Goal: Information Seeking & Learning: Check status

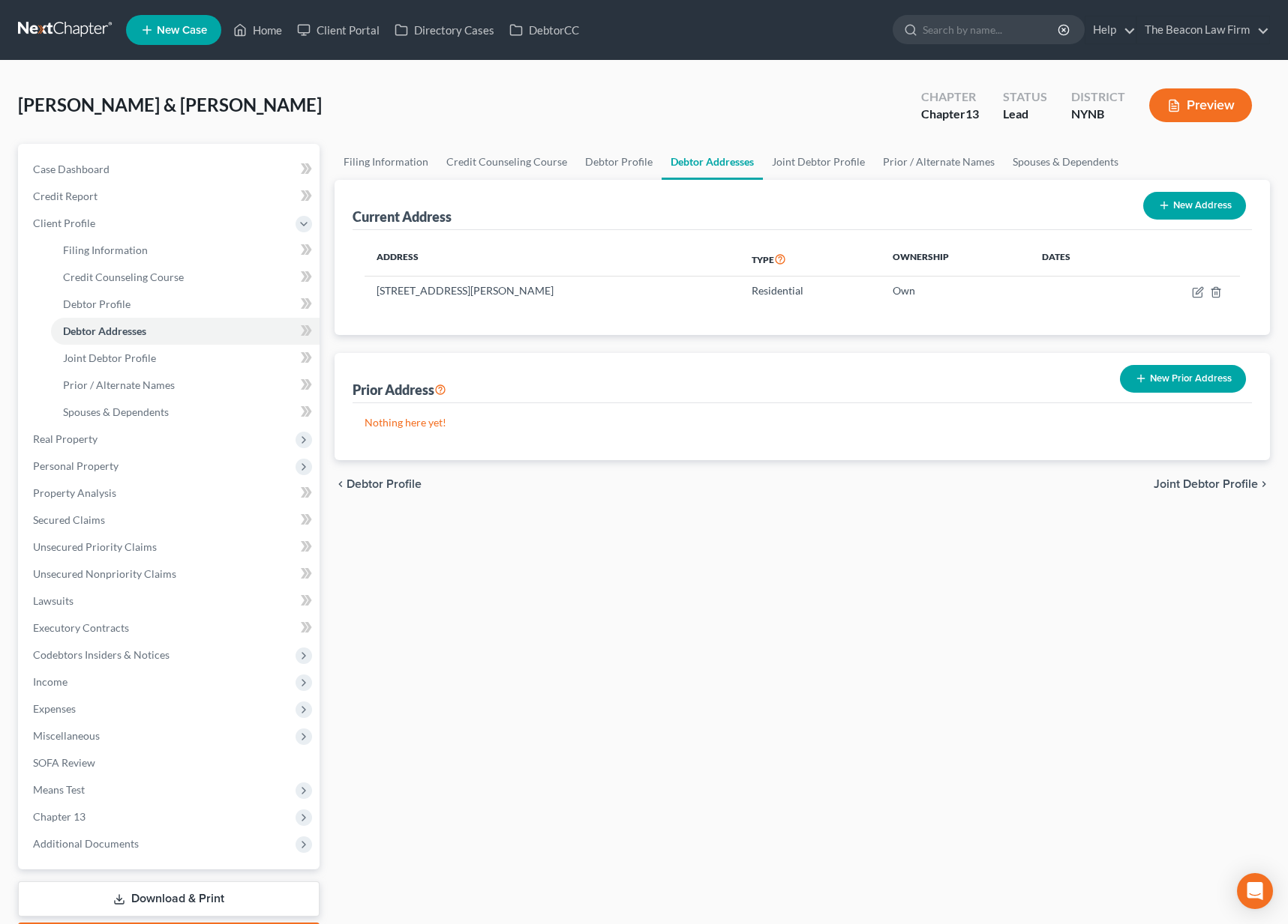
click at [88, 37] on link at bounding box center [66, 30] width 96 height 27
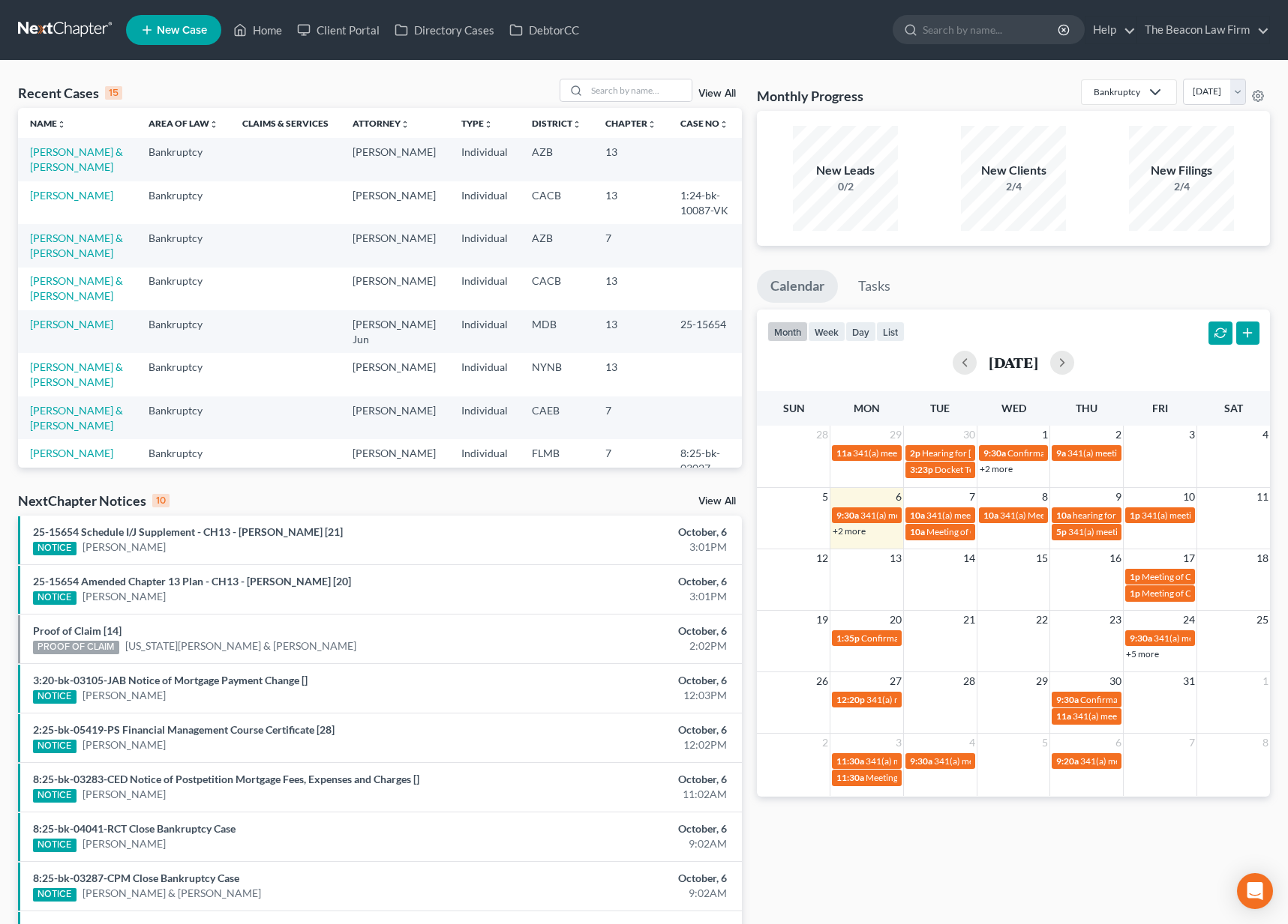
click at [723, 94] on link "View All" at bounding box center [717, 93] width 37 height 11
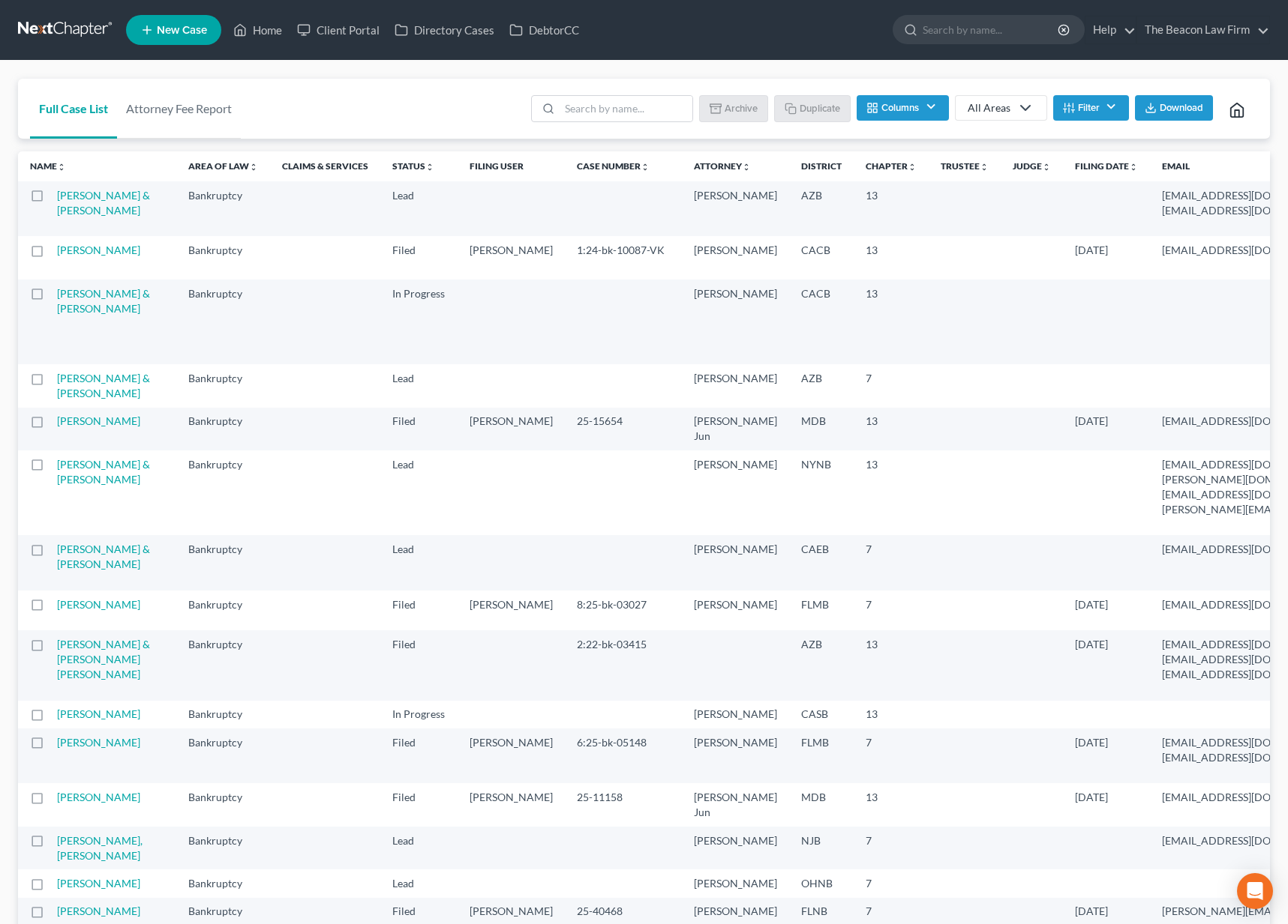
click at [987, 113] on div "All Areas" at bounding box center [988, 108] width 43 height 15
click at [987, 164] on div "Bankruptcy" at bounding box center [996, 161] width 54 height 15
click at [979, 109] on div "Bankruptcy" at bounding box center [983, 108] width 54 height 15
click at [1077, 102] on button "Filter" at bounding box center [1090, 108] width 76 height 26
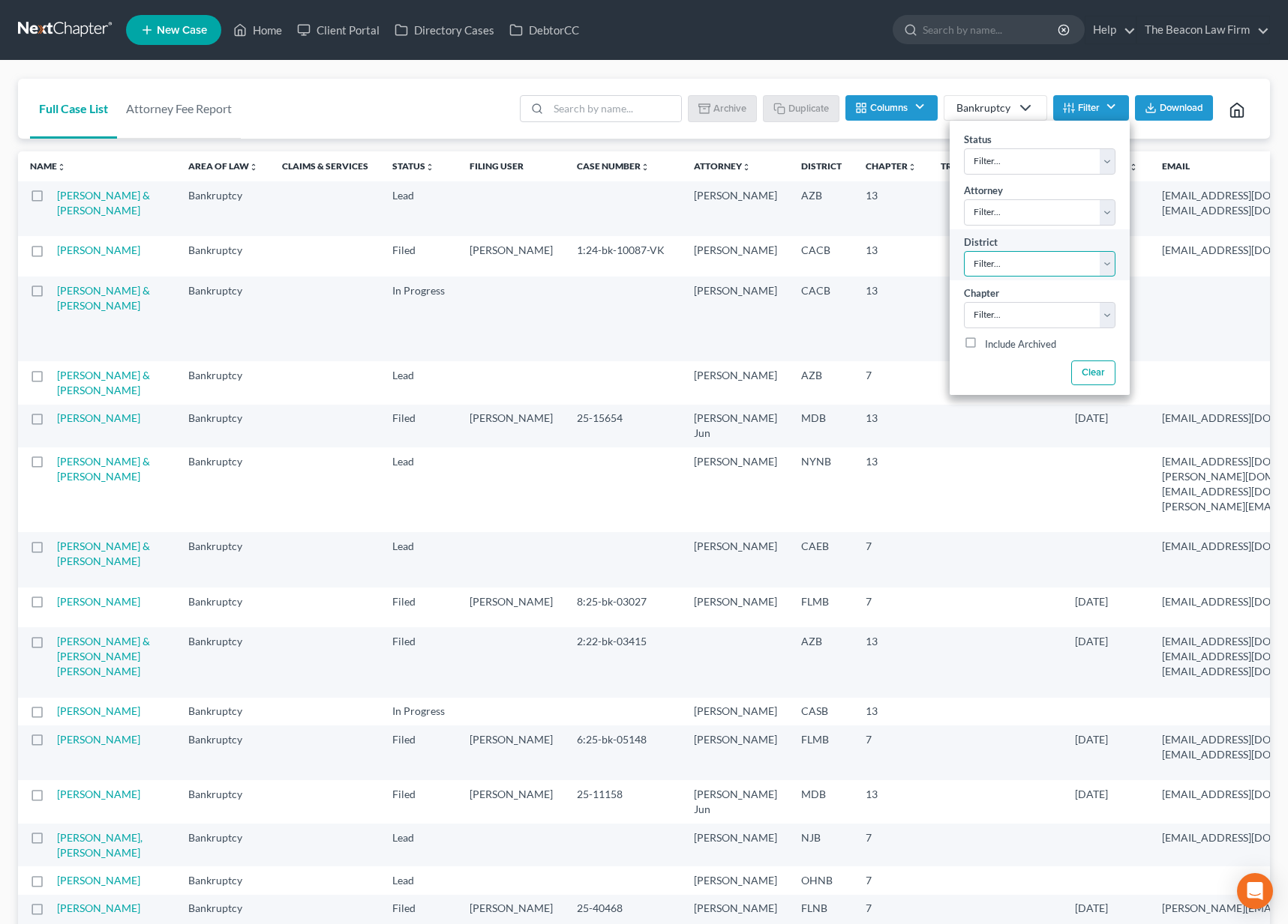
select select "54"
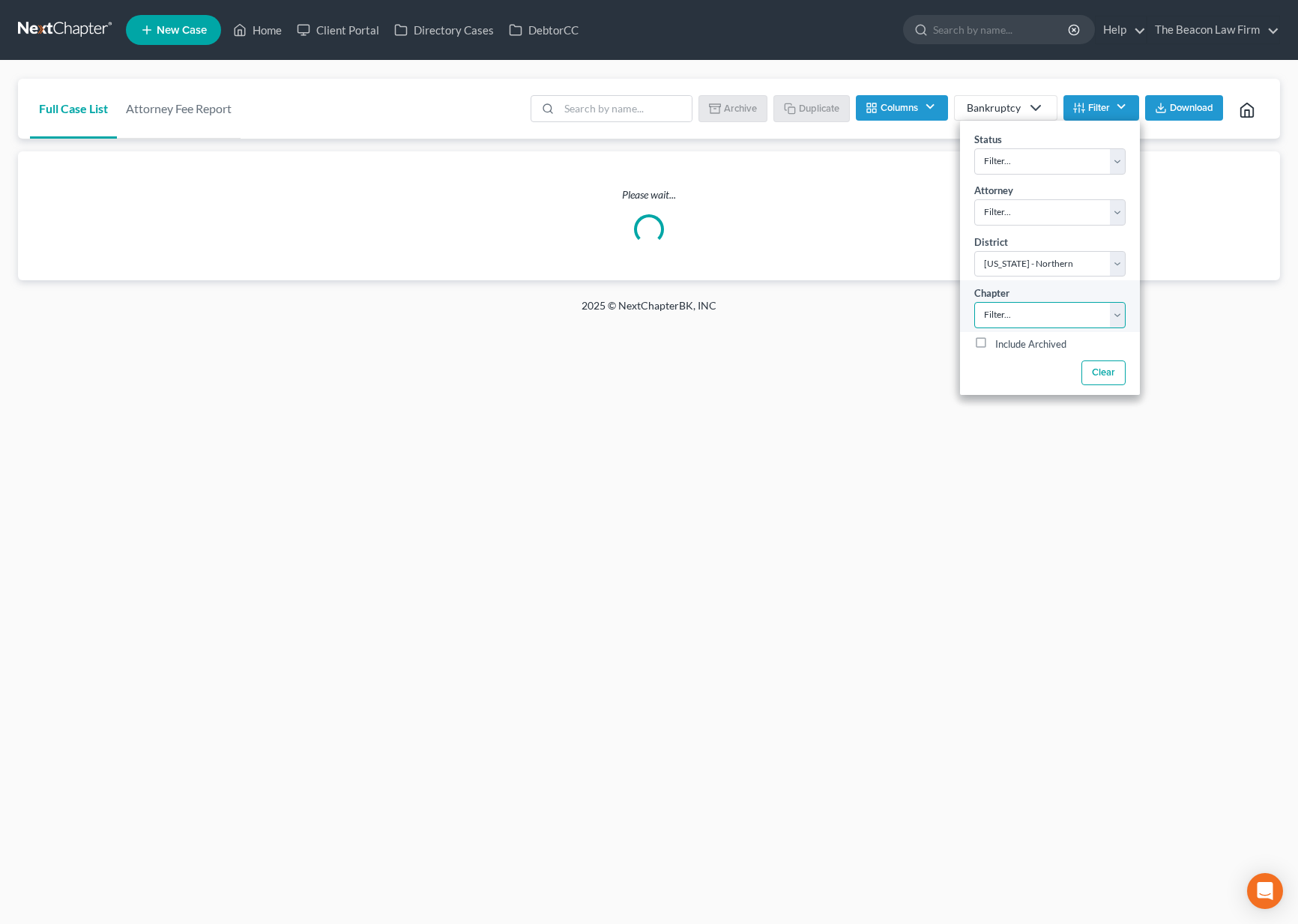
select select "2"
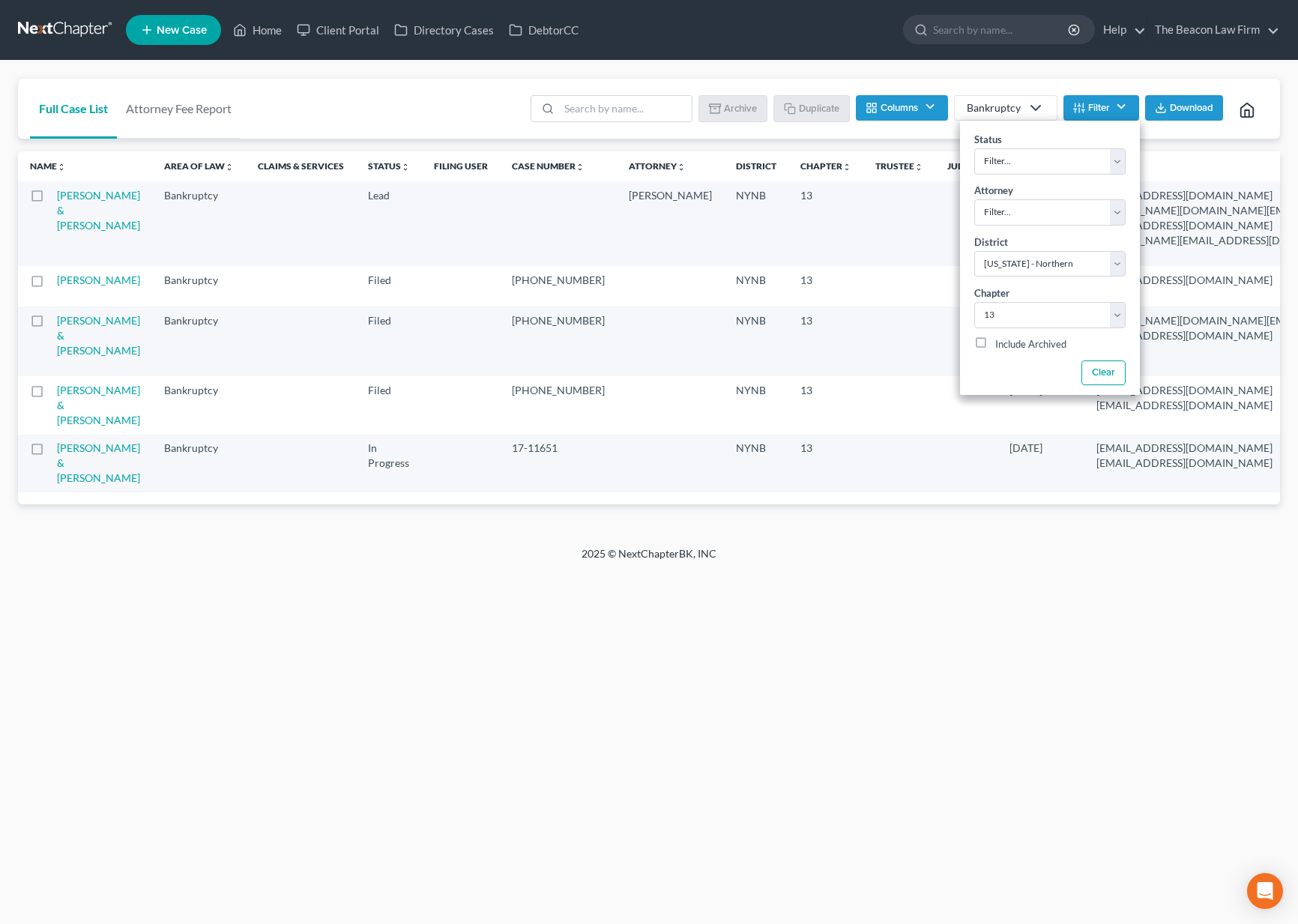
click at [866, 646] on div "Home New Case Client Portal Directory Cases DebtorCC The Beacon Law Firm june@b…" at bounding box center [649, 462] width 1298 height 924
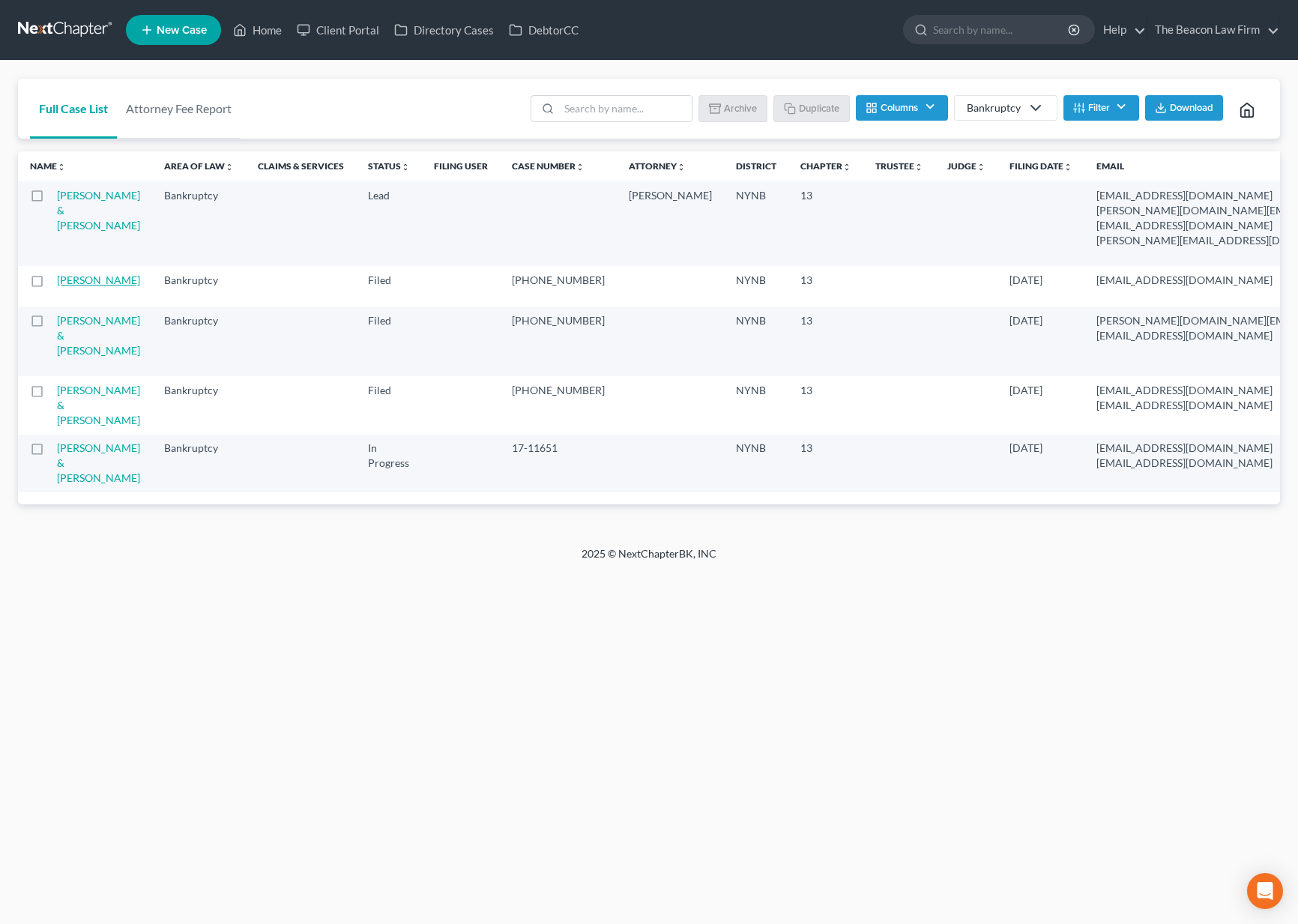
click at [75, 286] on link "[PERSON_NAME]" at bounding box center [99, 279] width 83 height 12
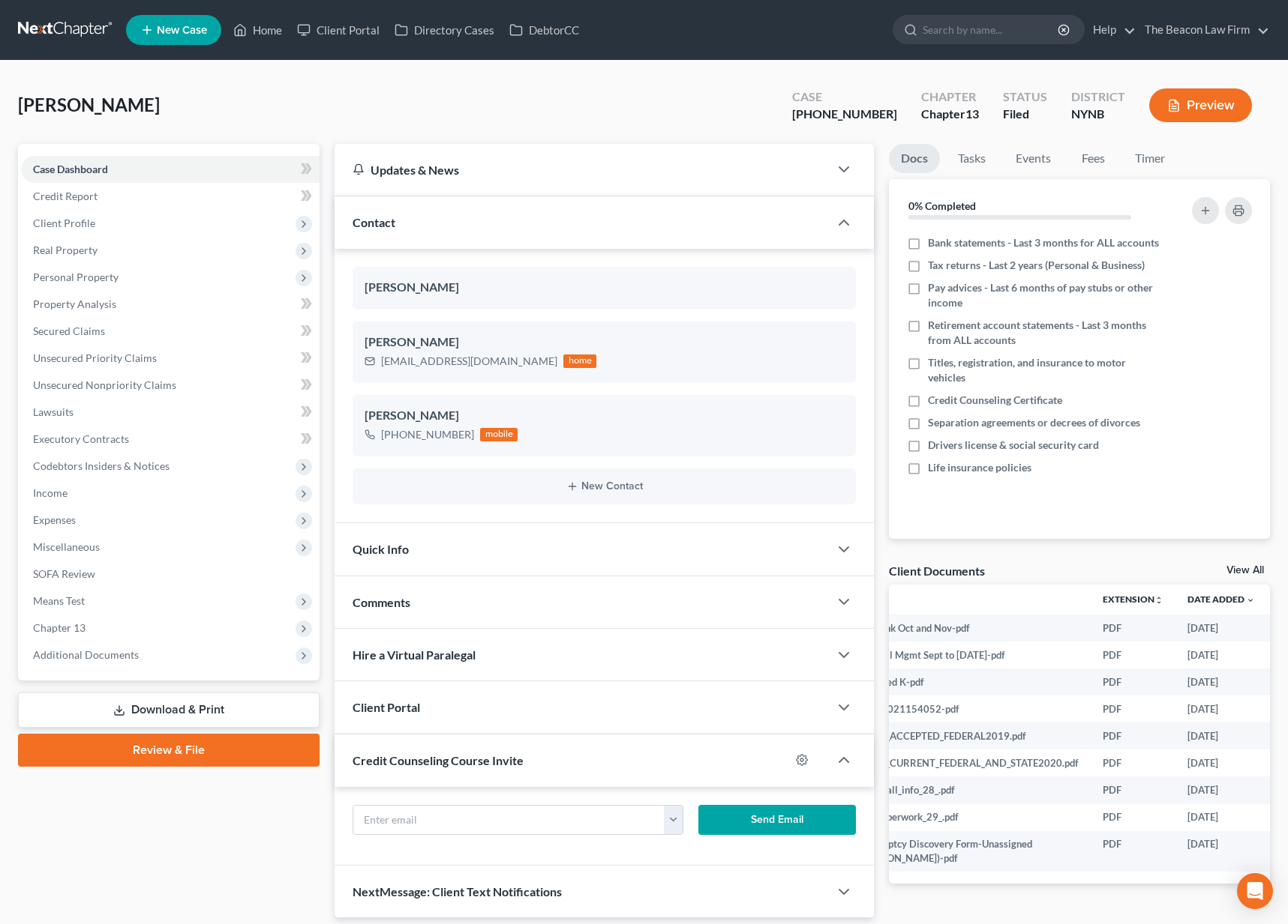
scroll to position [0, 87]
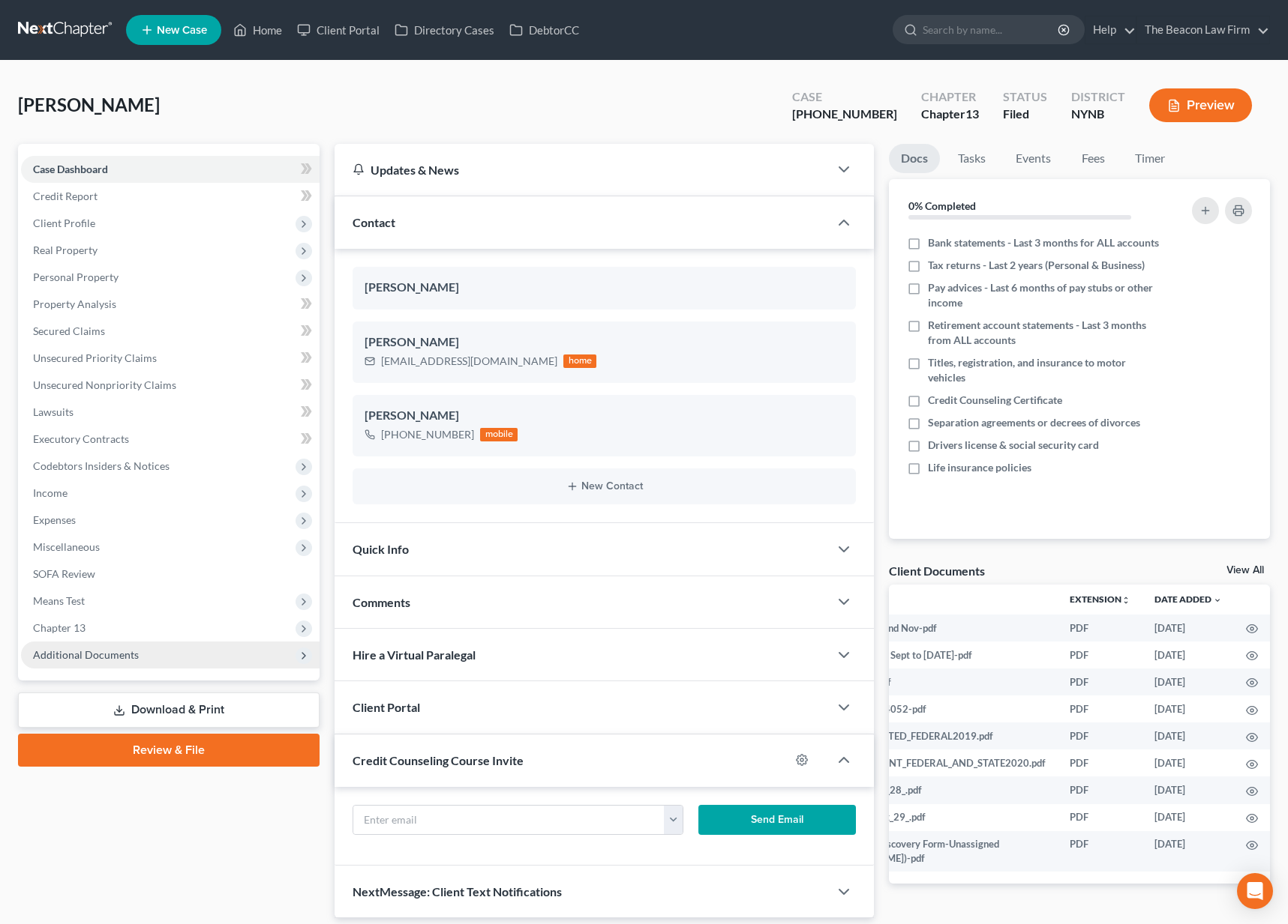
click at [81, 649] on span "Additional Documents" at bounding box center [85, 654] width 106 height 12
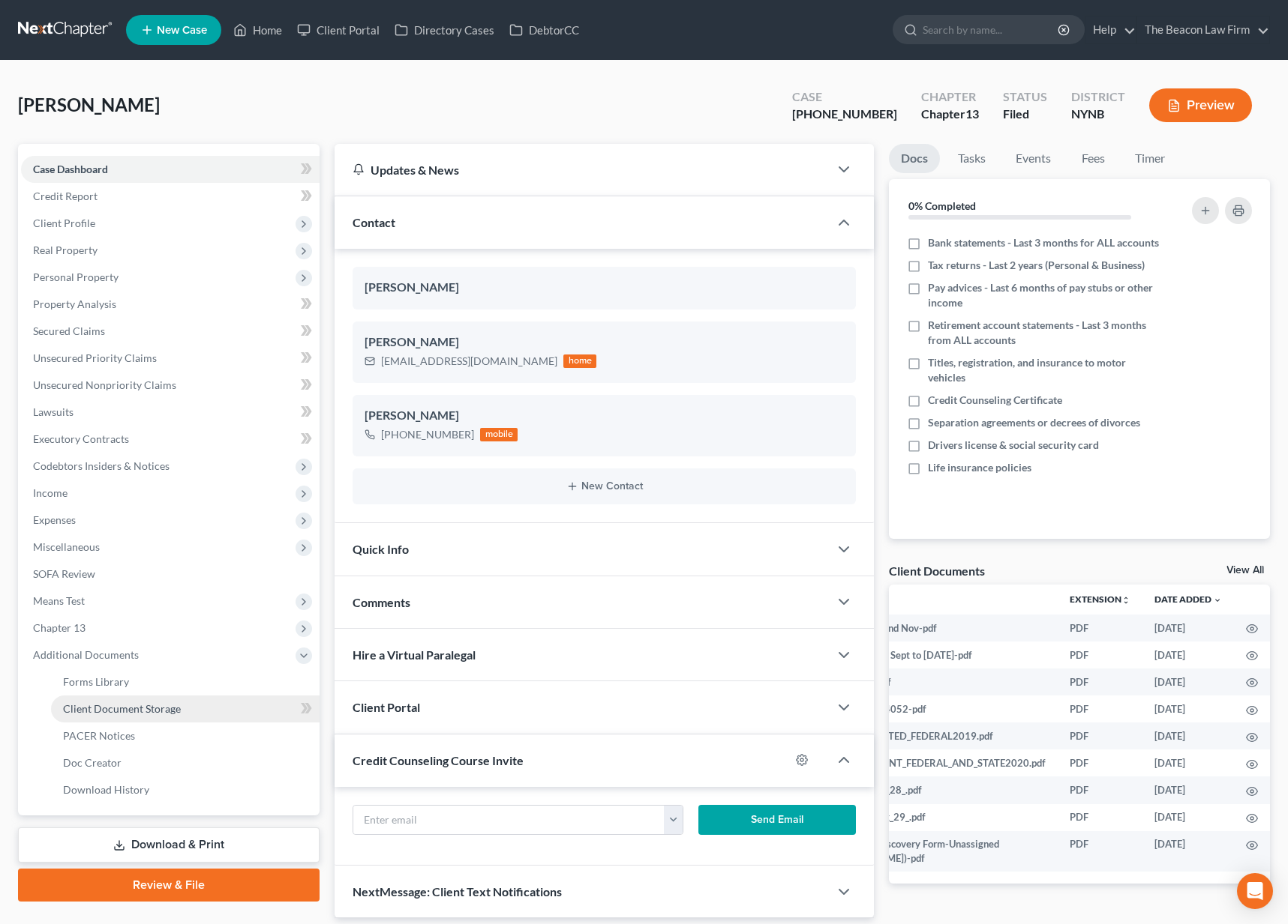
click at [106, 714] on span "Client Document Storage" at bounding box center [122, 708] width 118 height 12
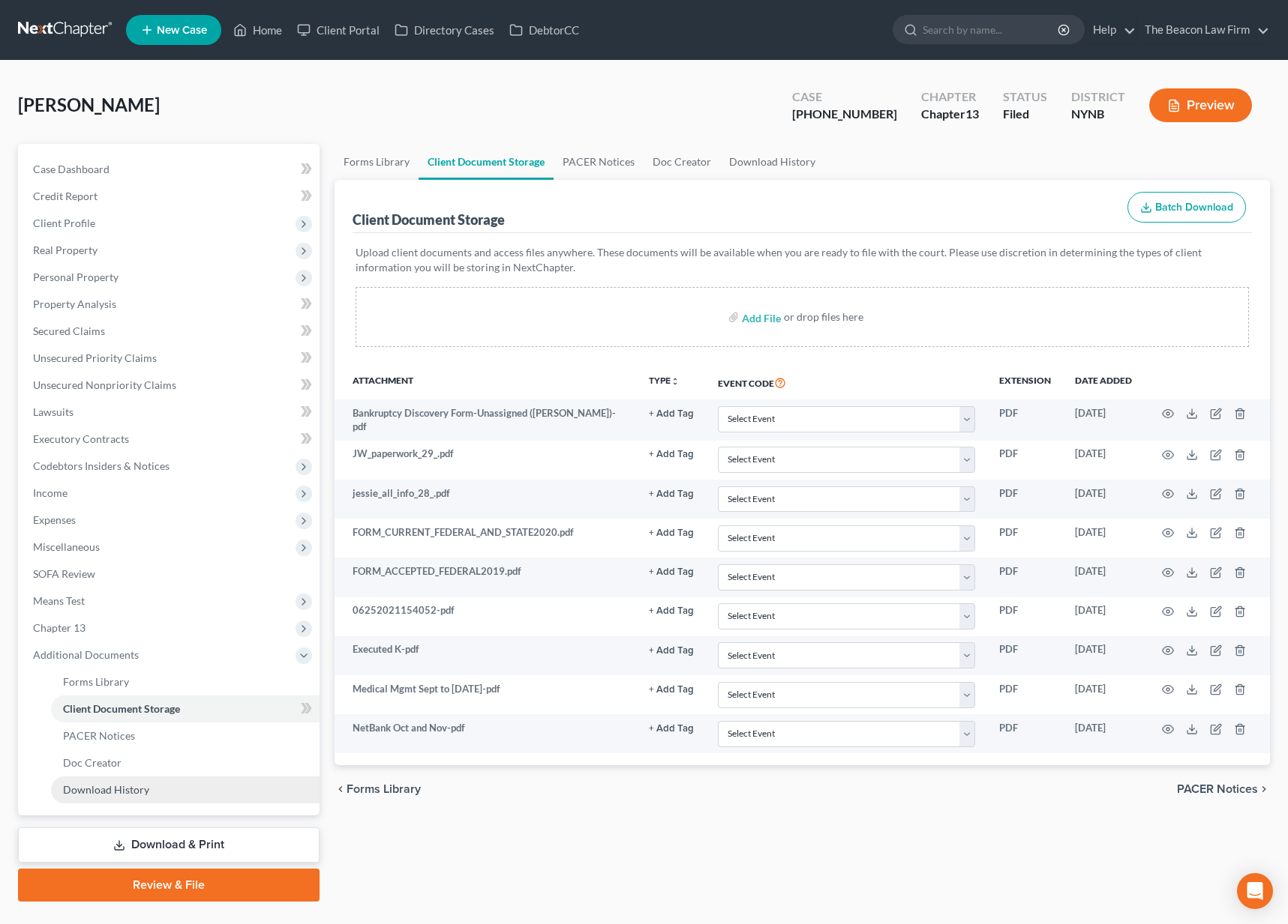
click at [106, 796] on span "Download History" at bounding box center [106, 789] width 86 height 12
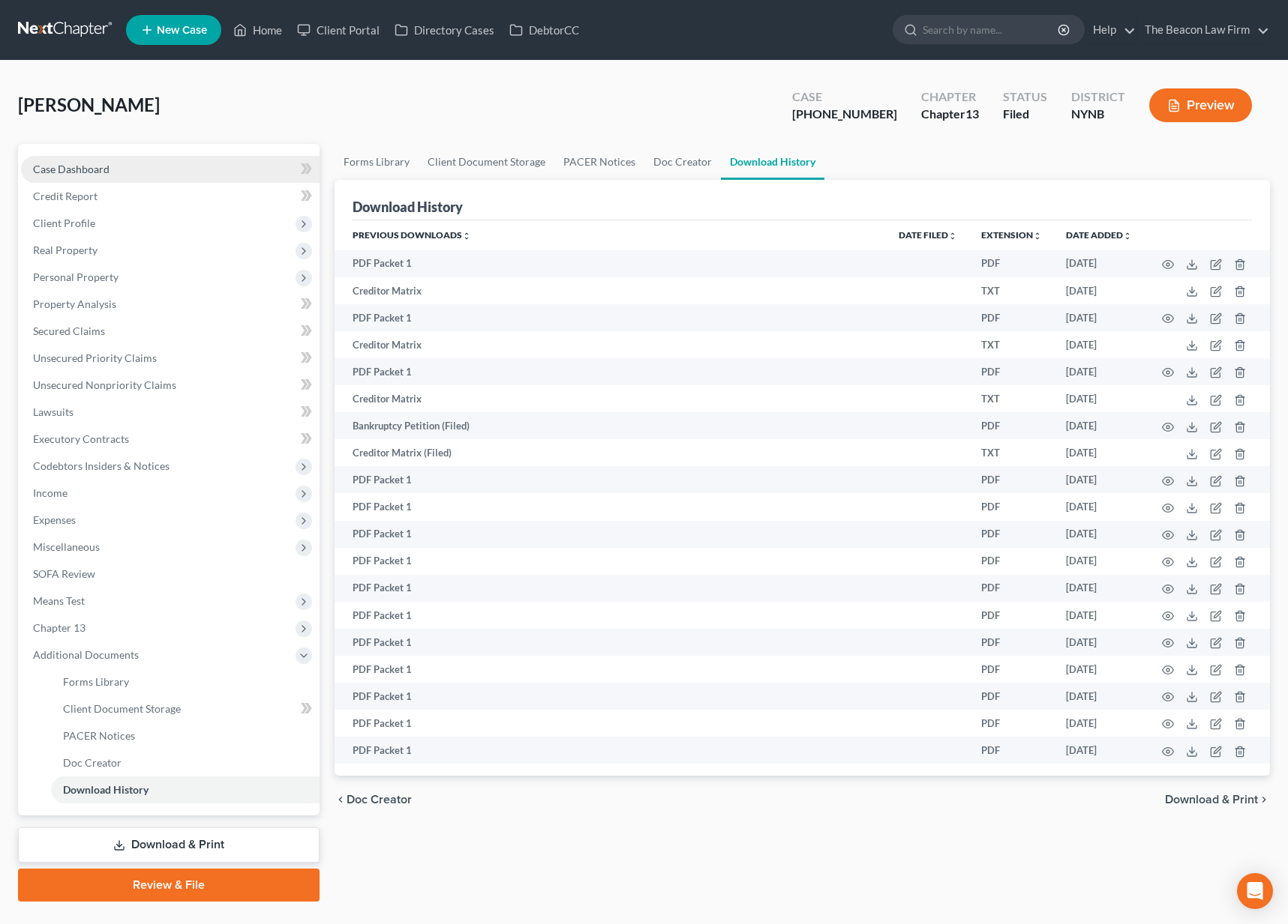
click at [99, 172] on span "Case Dashboard" at bounding box center [71, 168] width 77 height 12
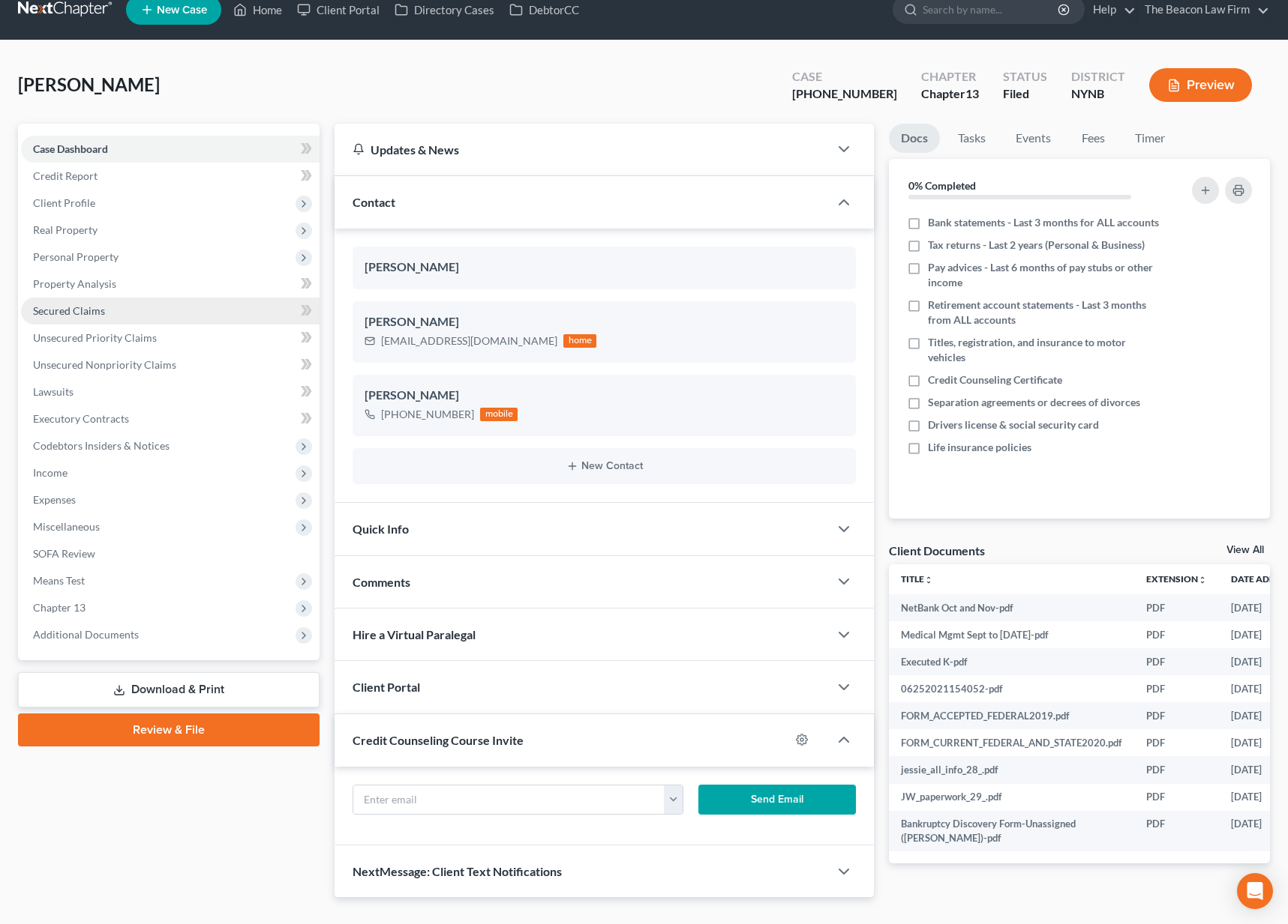
scroll to position [49, 0]
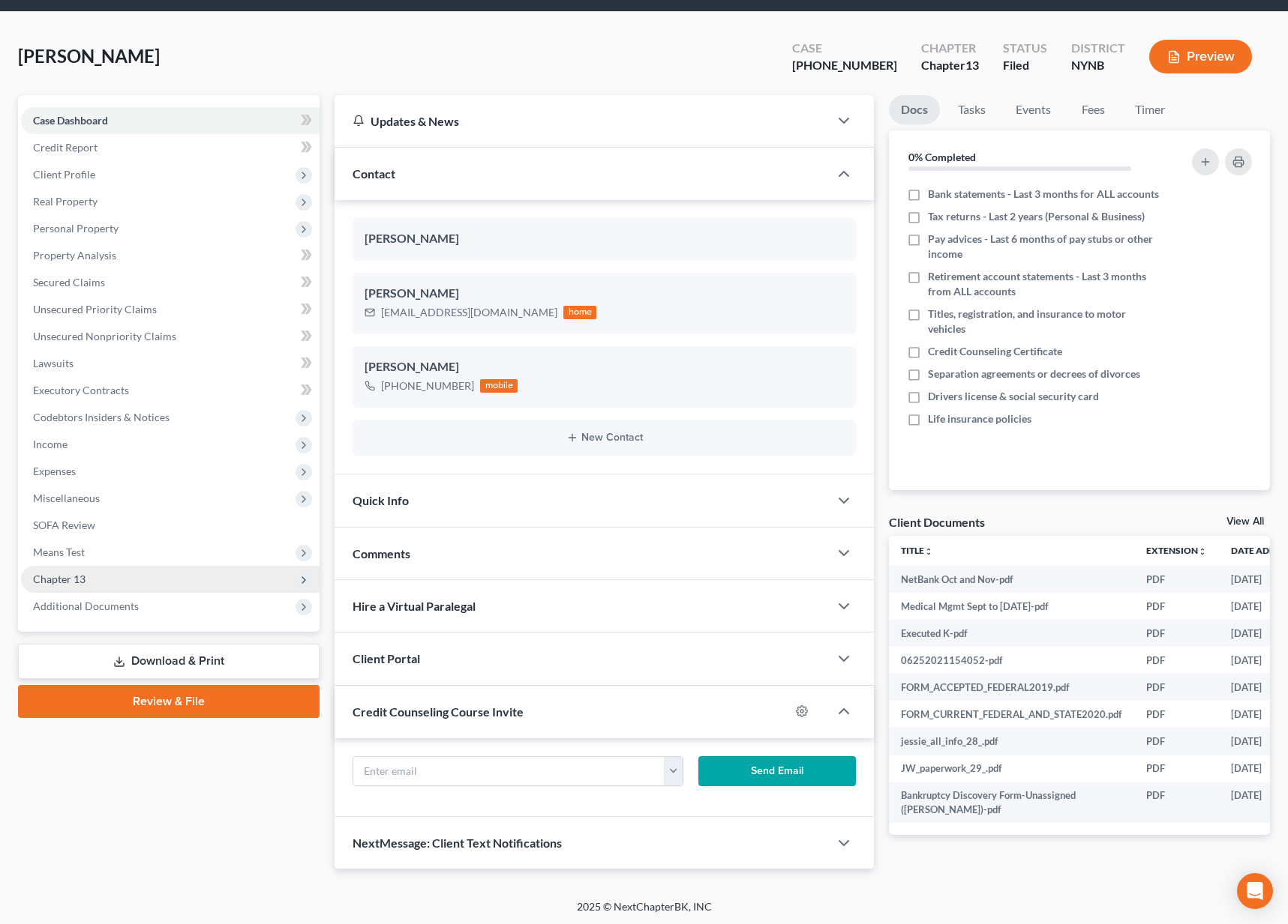
drag, startPoint x: 101, startPoint y: 581, endPoint x: 115, endPoint y: 581, distance: 14.0
click at [102, 581] on span "Chapter 13" at bounding box center [170, 580] width 299 height 27
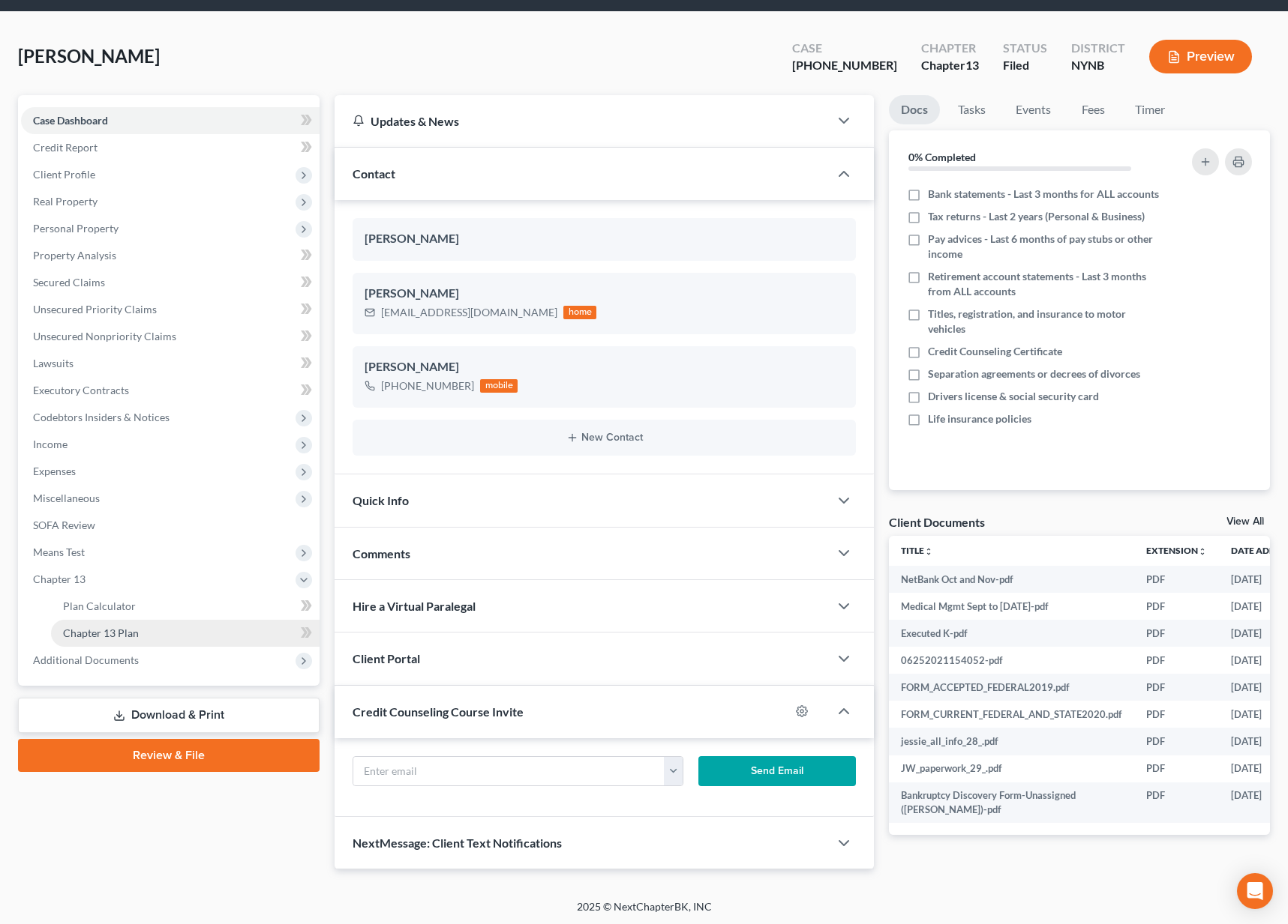
click at [130, 635] on span "Chapter 13 Plan" at bounding box center [100, 632] width 76 height 12
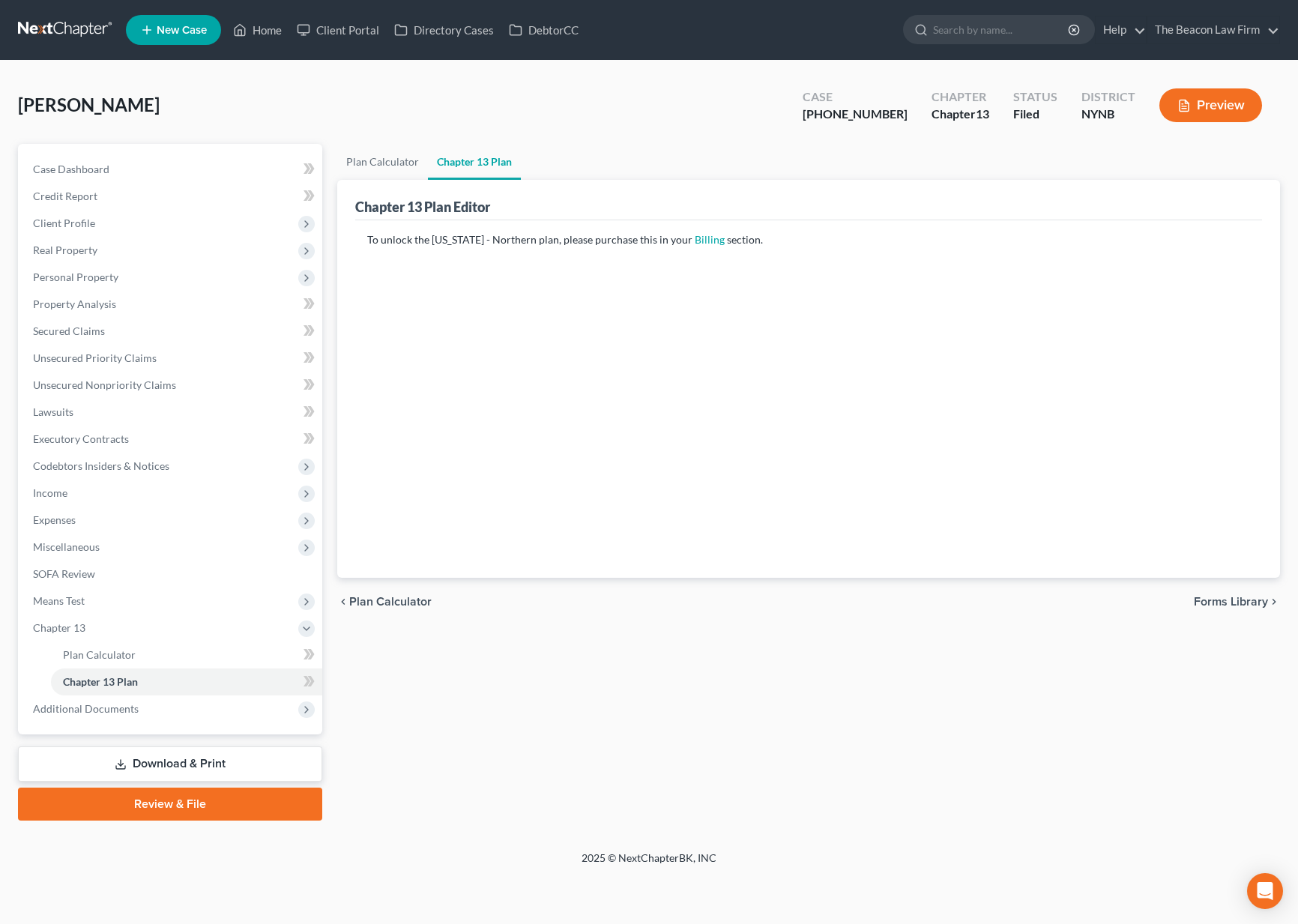
click at [92, 33] on link at bounding box center [66, 30] width 96 height 27
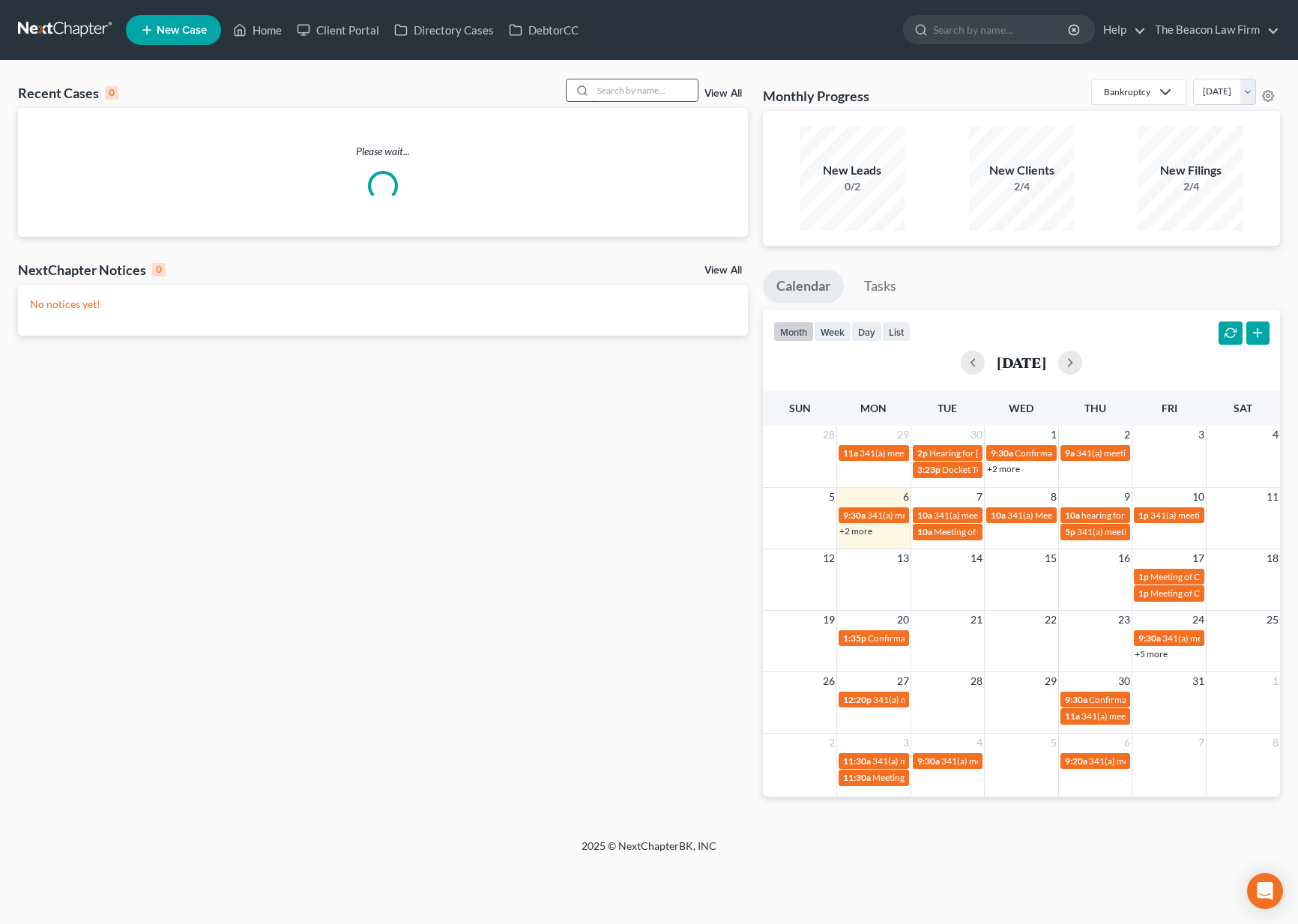
click at [664, 90] on input "search" at bounding box center [646, 90] width 105 height 22
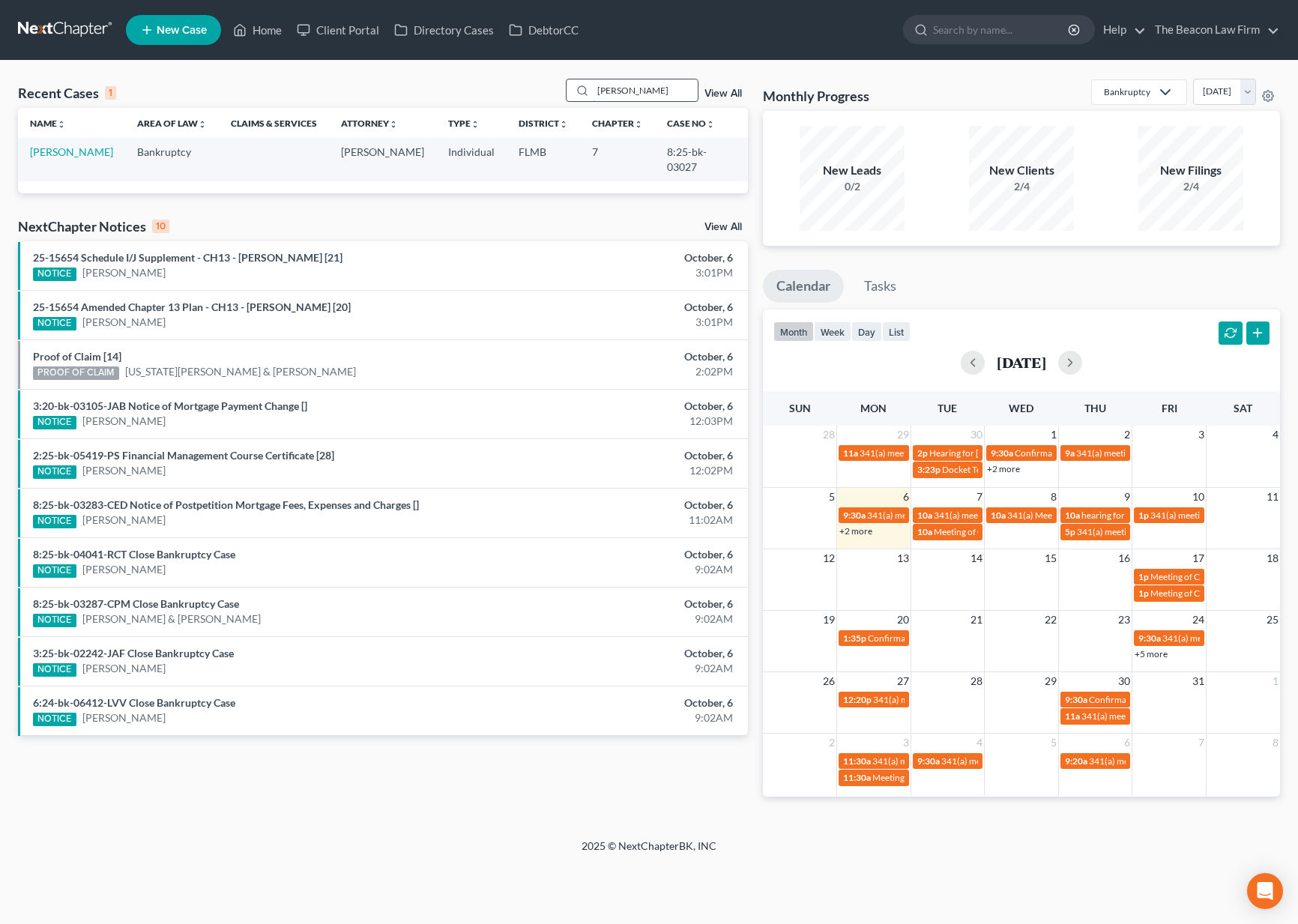
type input "Gerhart Peters"
drag, startPoint x: 602, startPoint y: 93, endPoint x: 87, endPoint y: 154, distance: 518.6
click at [87, 154] on link "[PERSON_NAME]" at bounding box center [71, 151] width 83 height 12
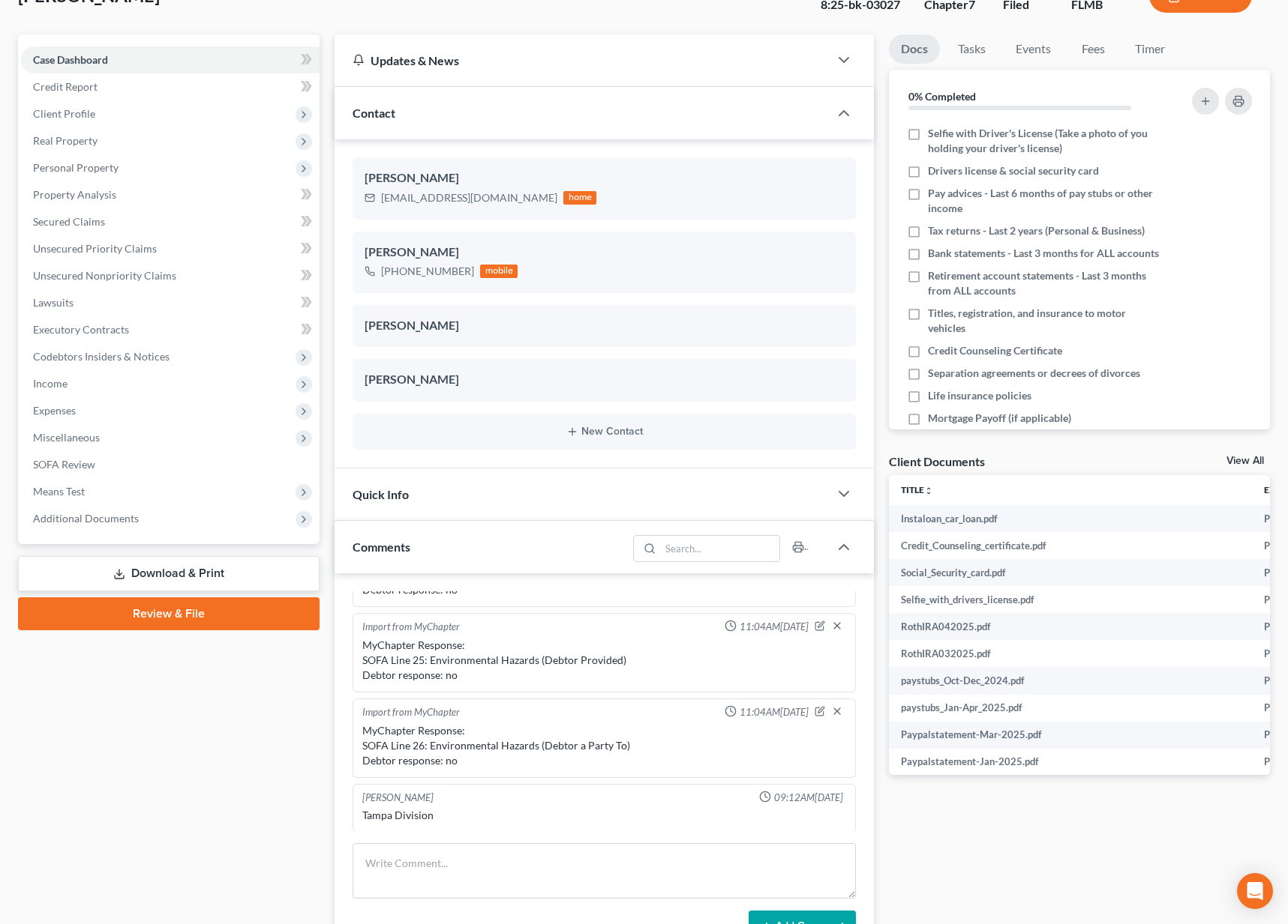
scroll to position [401, 0]
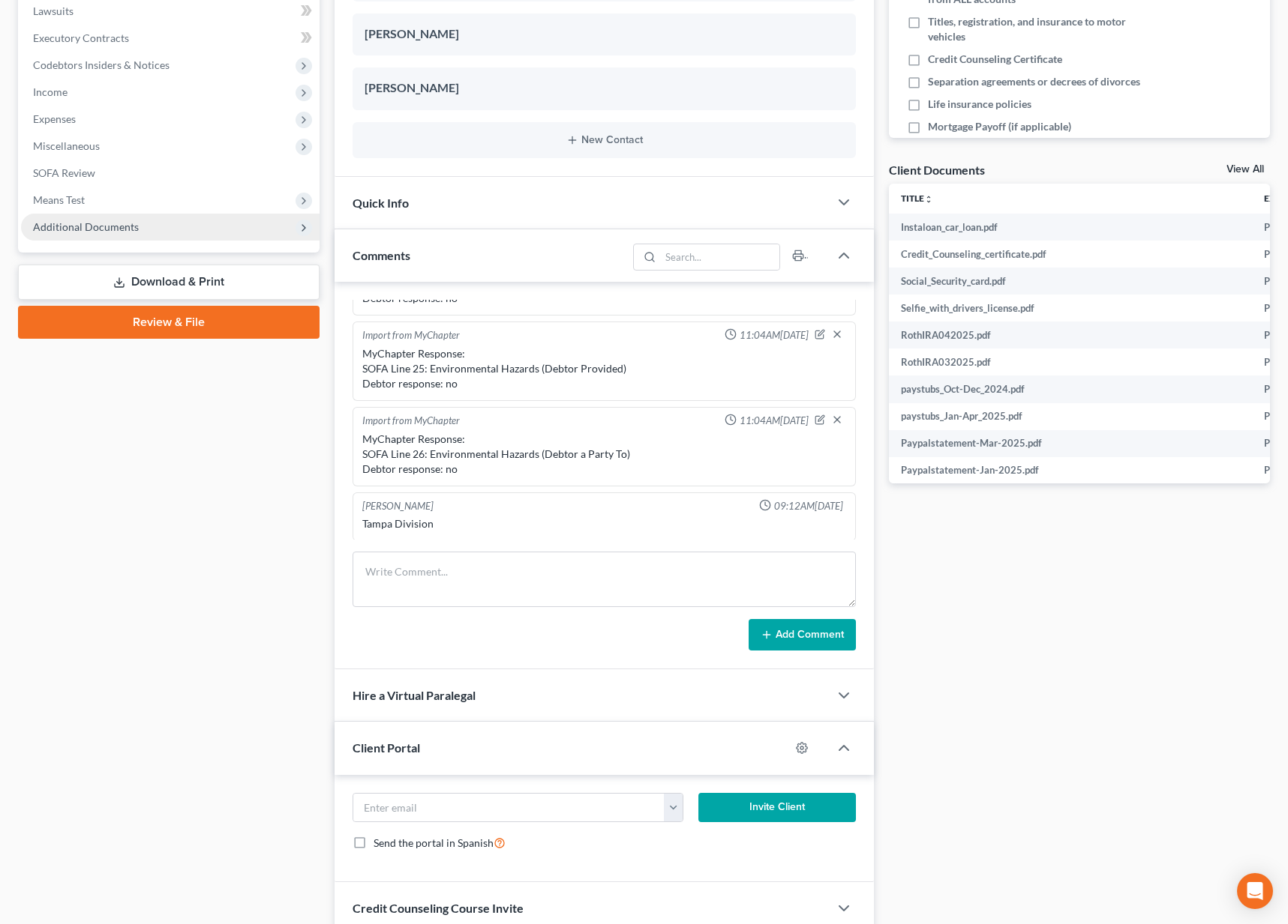
click at [137, 219] on span "Additional Documents" at bounding box center [170, 227] width 299 height 27
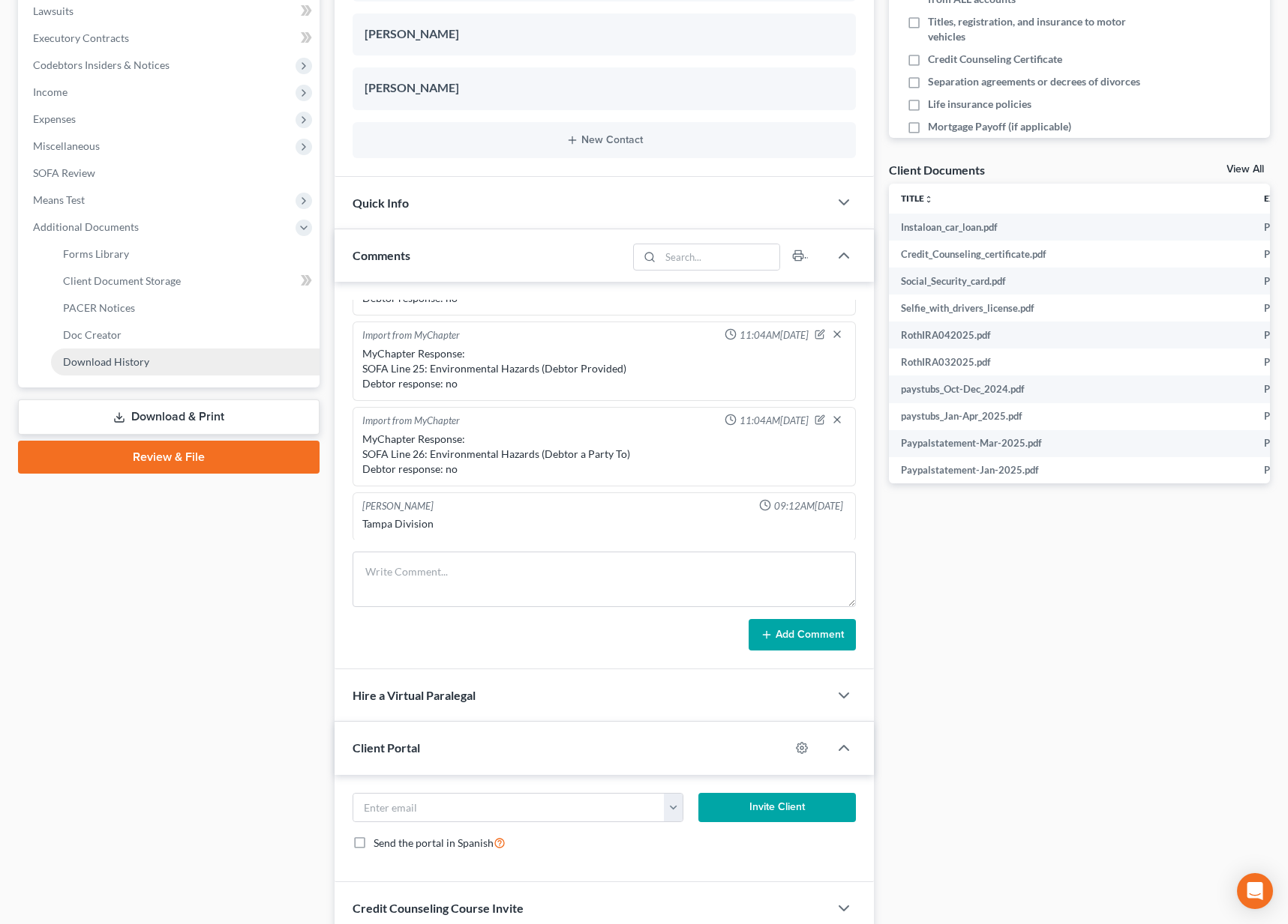
click at [107, 366] on span "Download History" at bounding box center [106, 361] width 86 height 12
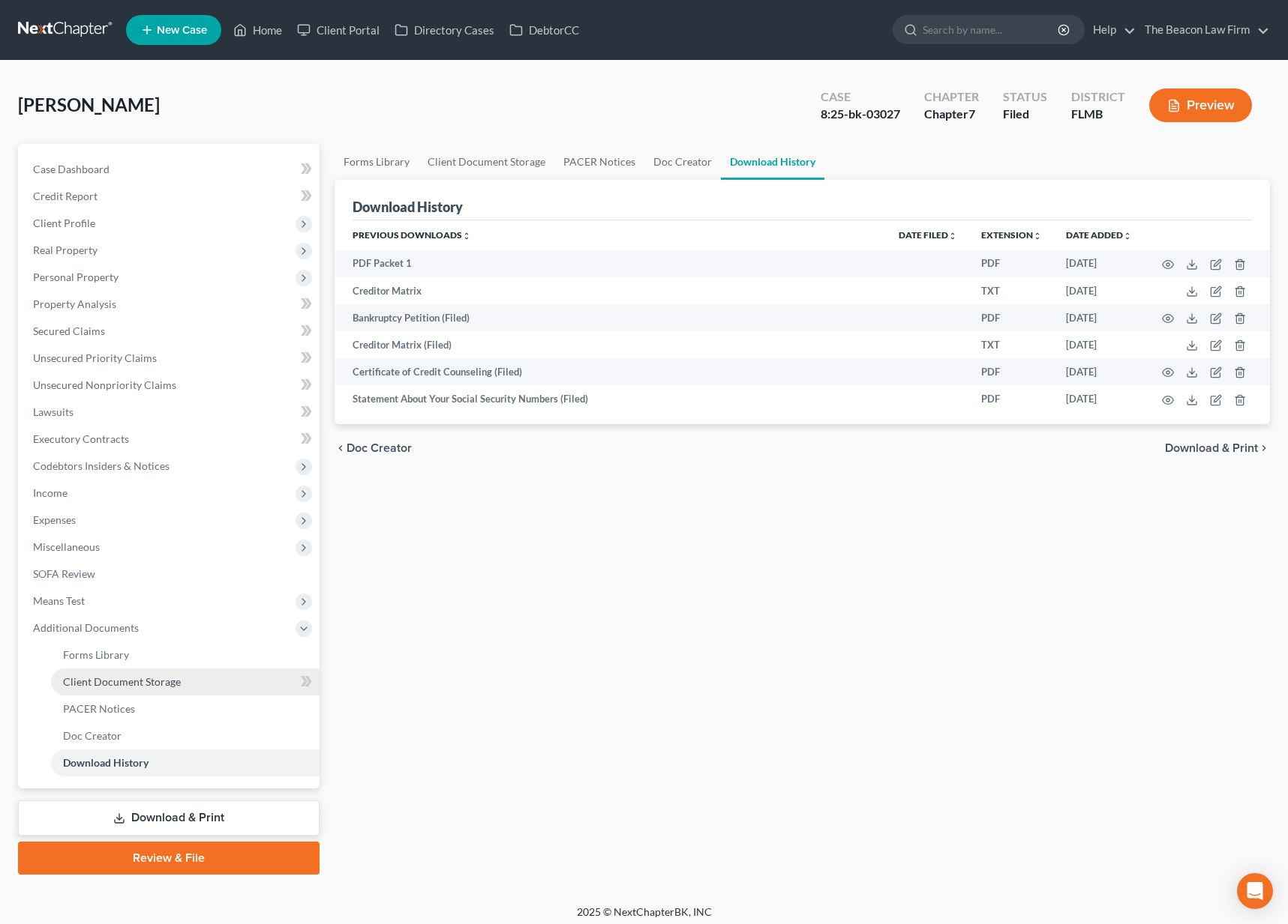
click at [99, 685] on span "Client Document Storage" at bounding box center [122, 681] width 118 height 12
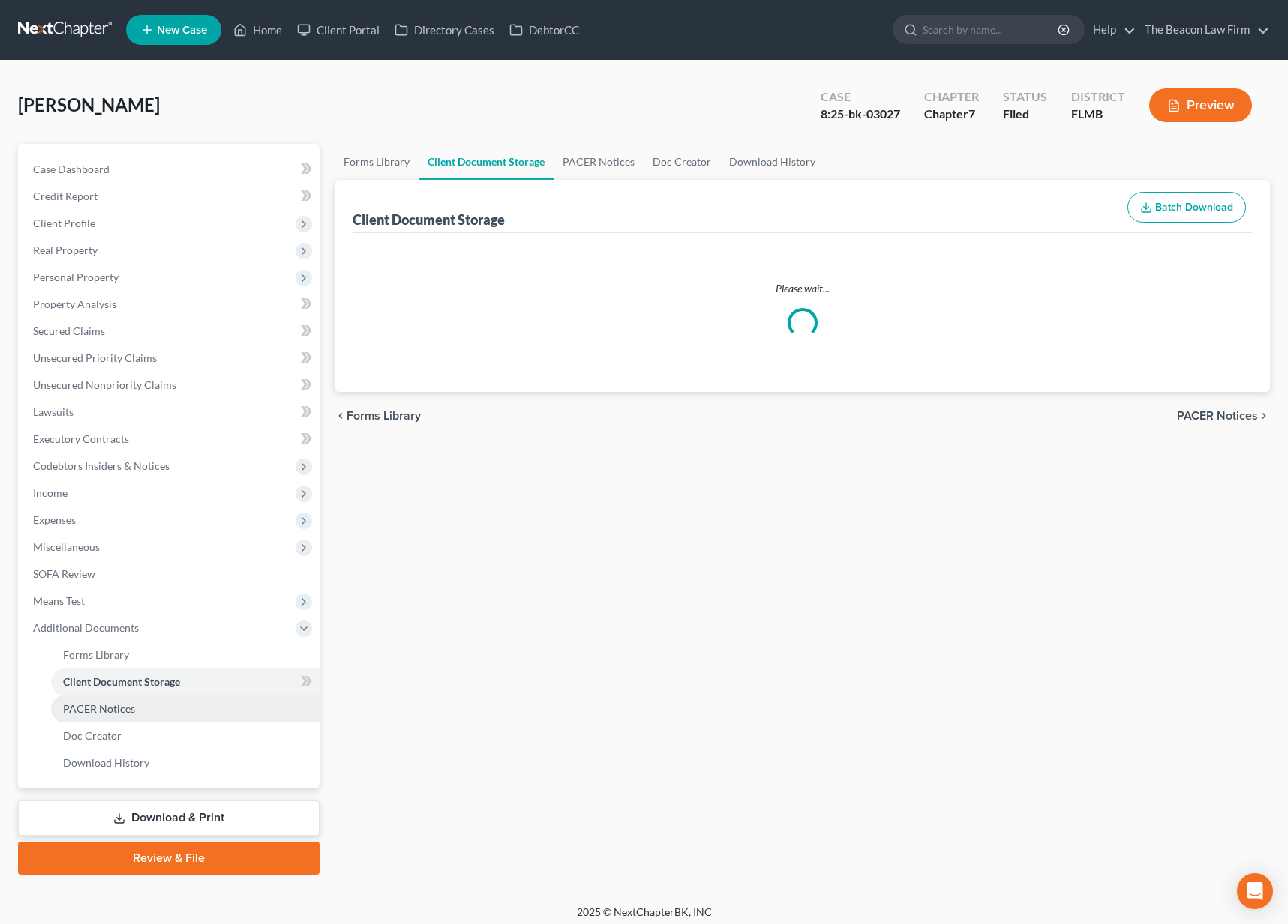
select select "9"
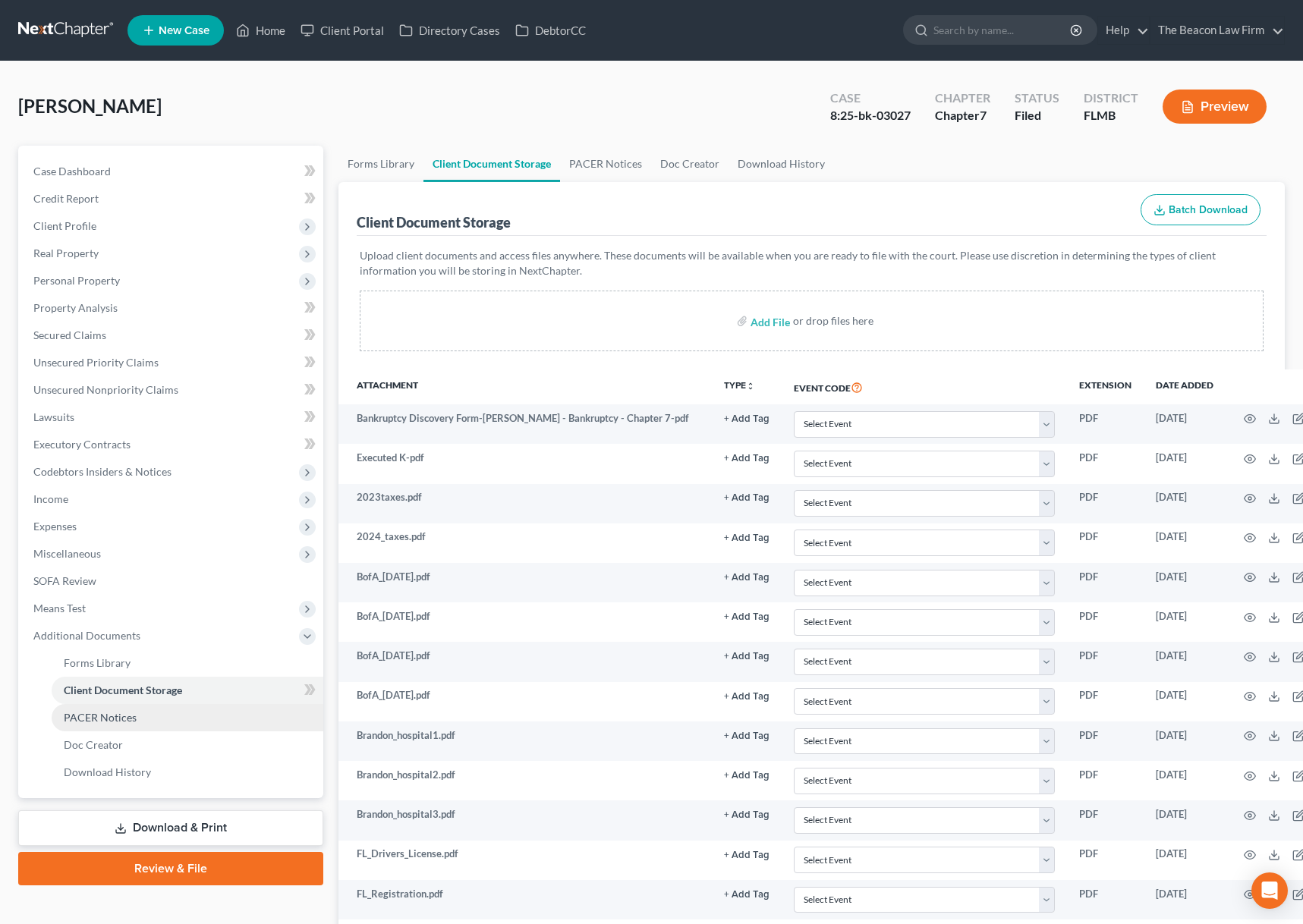
click at [95, 720] on span "PACER Notices" at bounding box center [100, 716] width 73 height 13
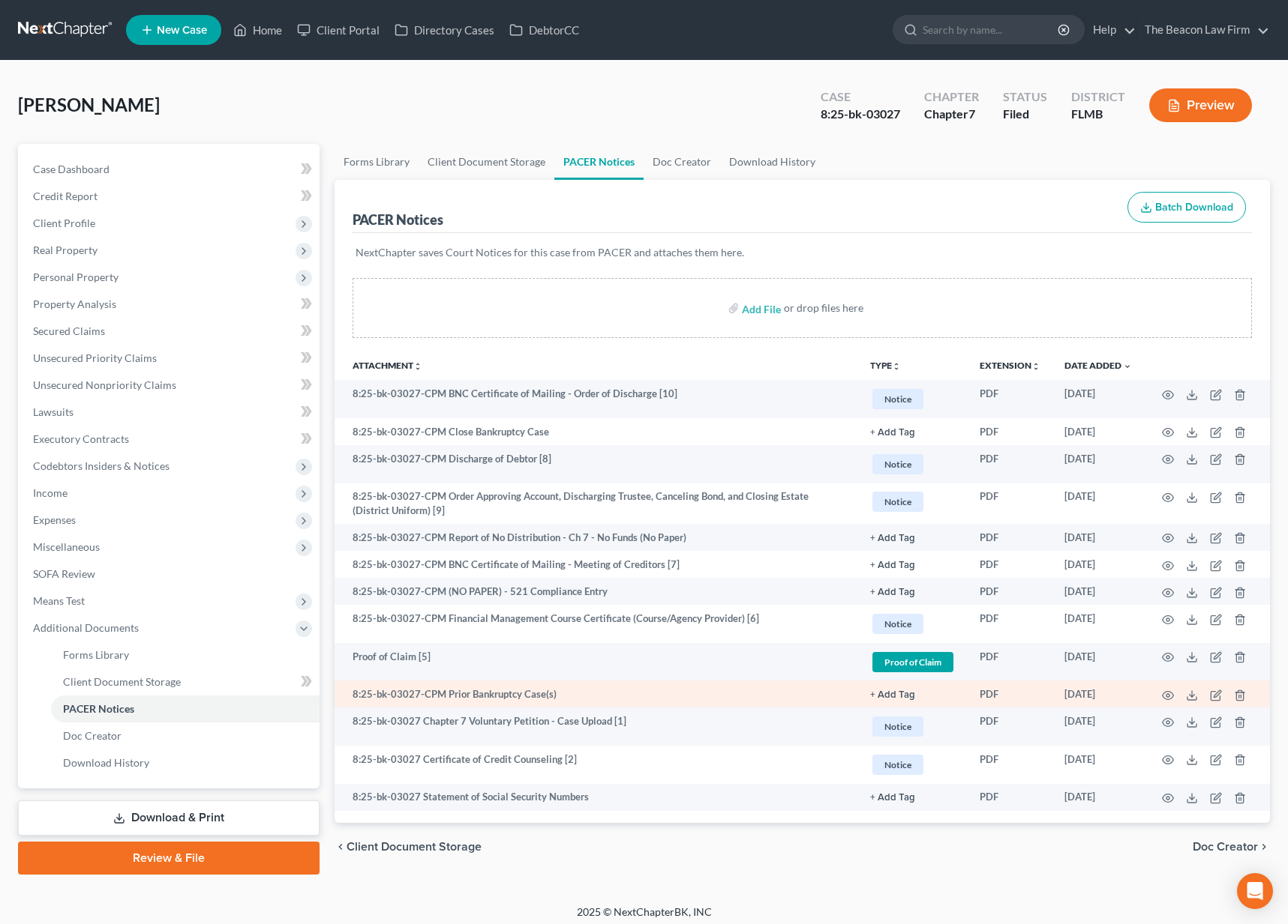
scroll to position [8, 0]
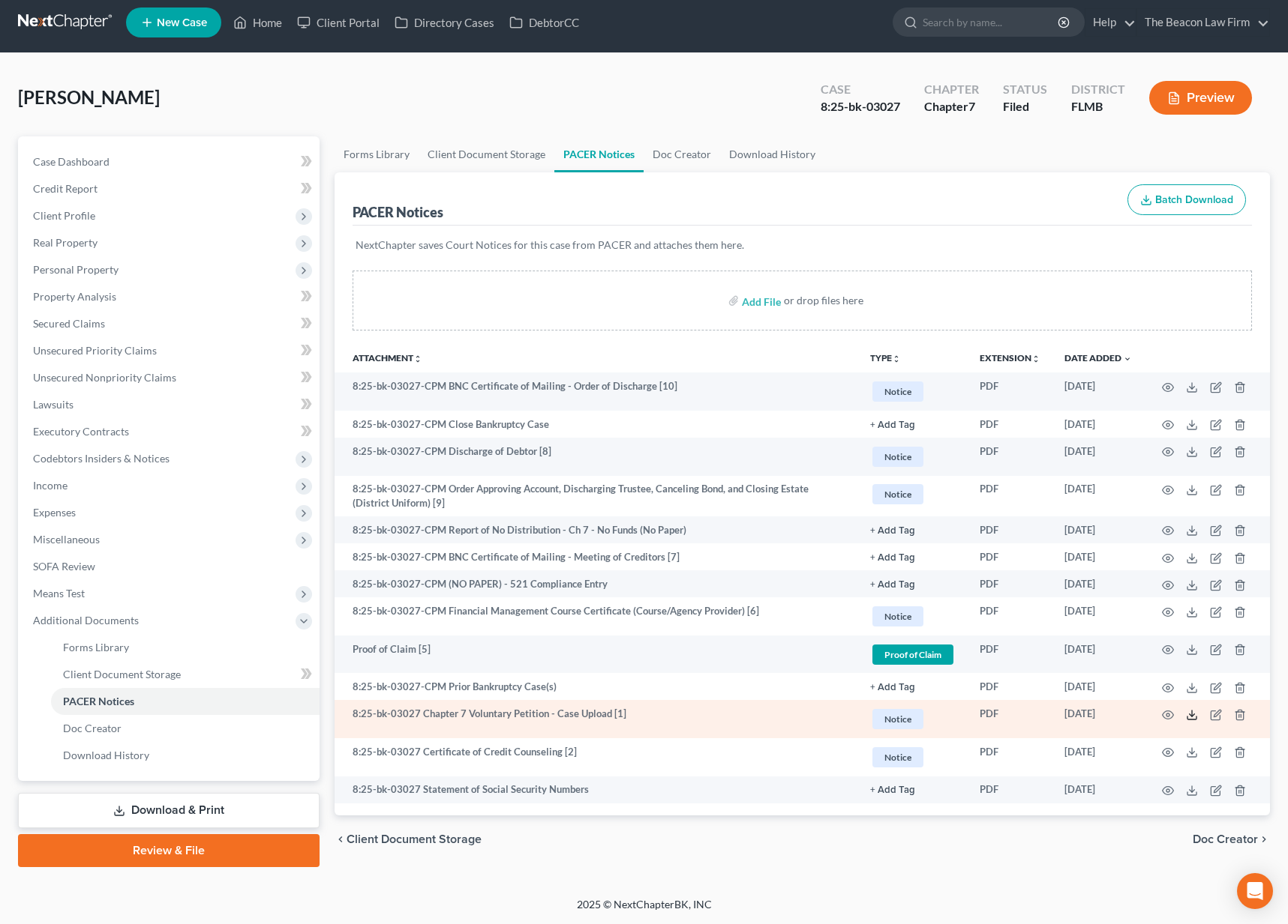
click at [1193, 717] on icon at bounding box center [1191, 715] width 12 height 12
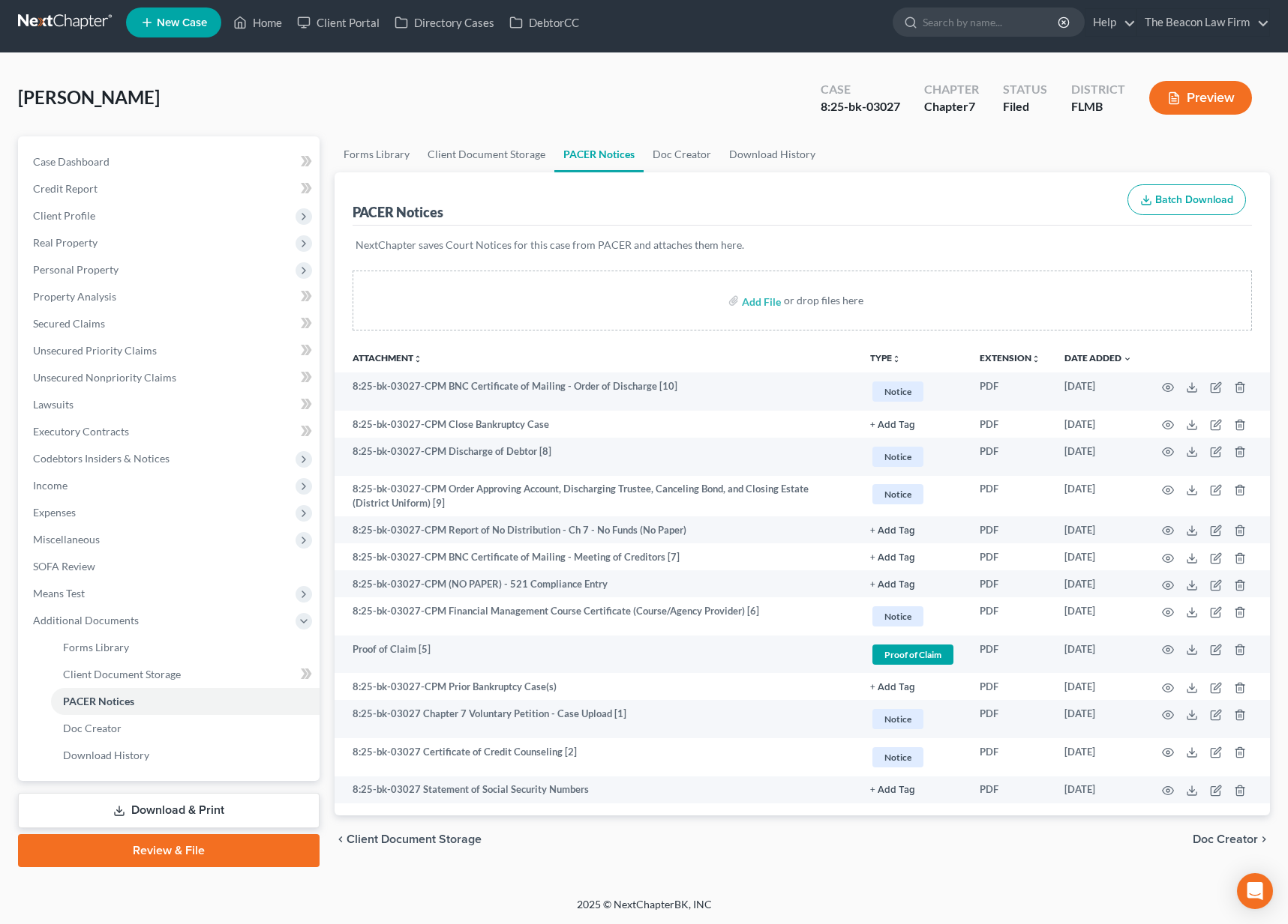
click at [88, 26] on link at bounding box center [66, 22] width 96 height 27
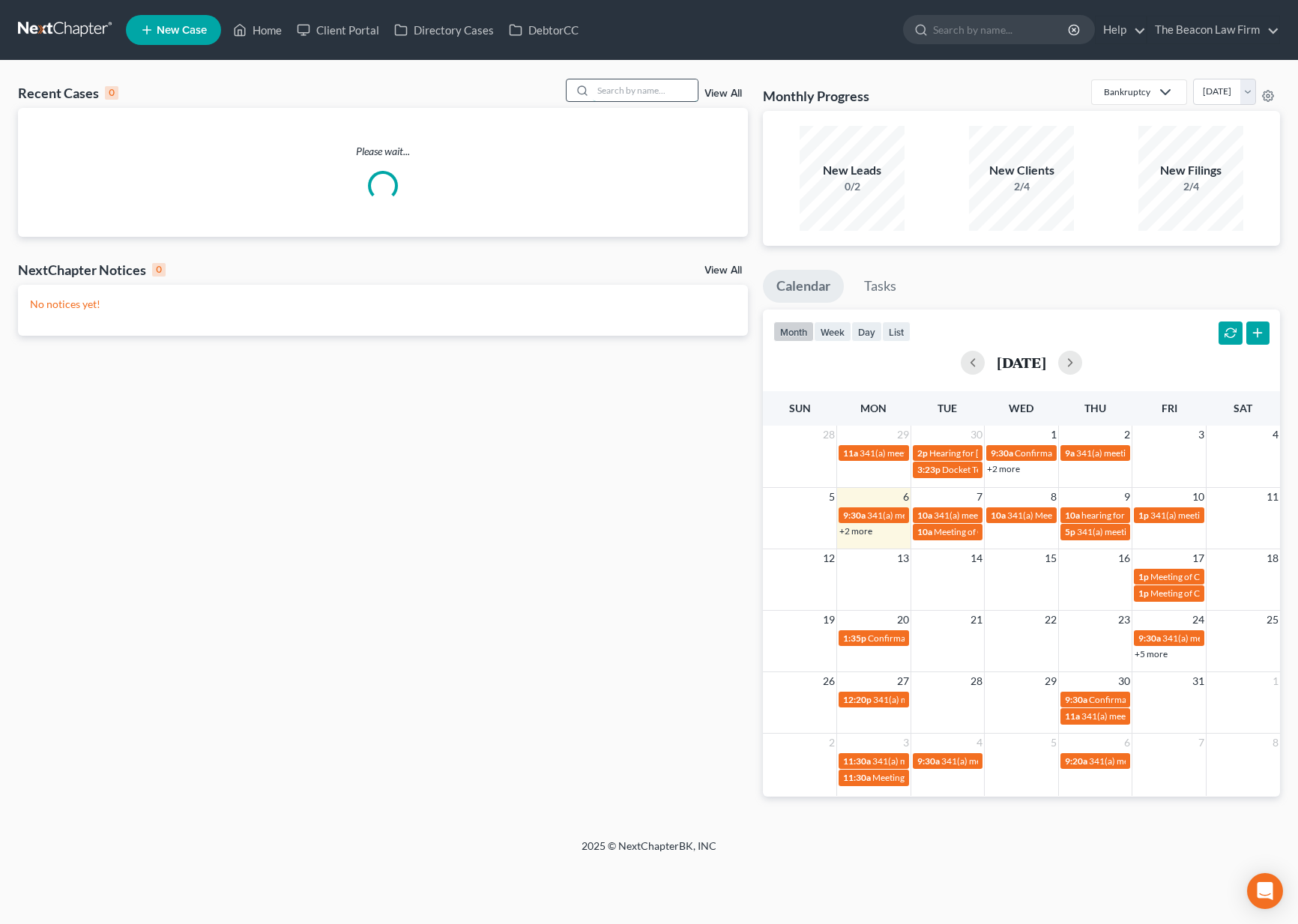
click at [651, 88] on input "search" at bounding box center [646, 90] width 105 height 22
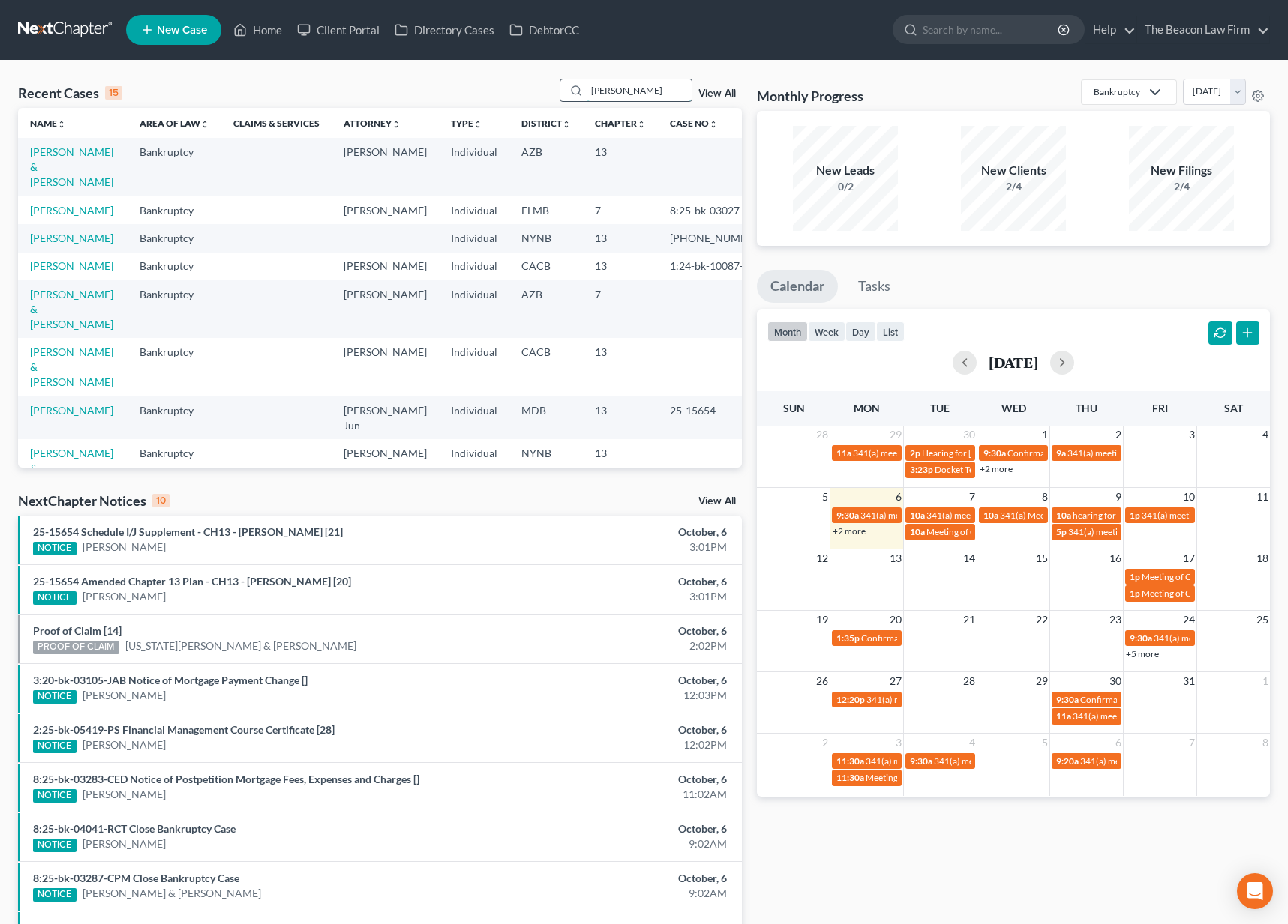
type input "kuhlman"
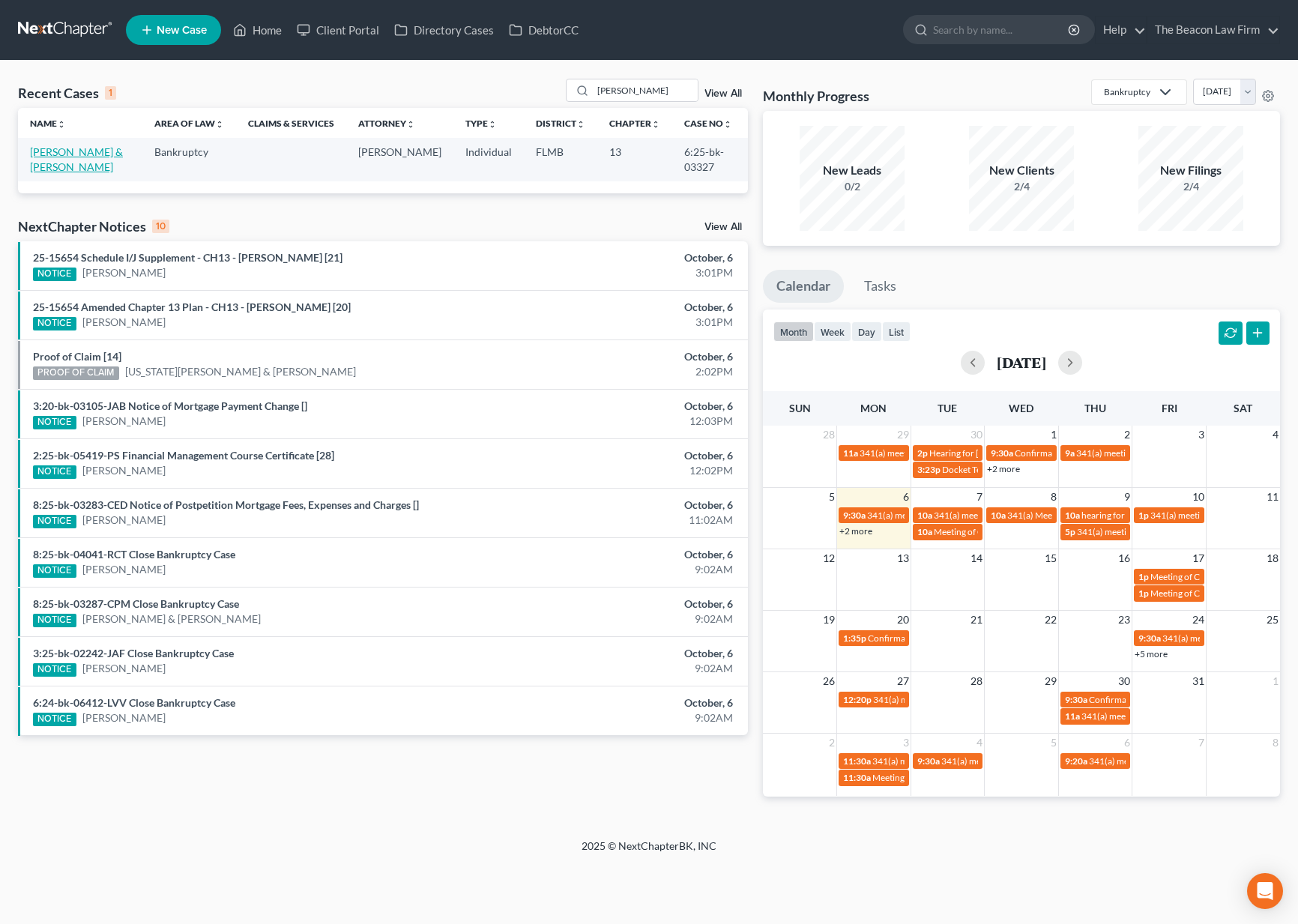
click at [79, 155] on link "[PERSON_NAME] & [PERSON_NAME]" at bounding box center [76, 159] width 93 height 28
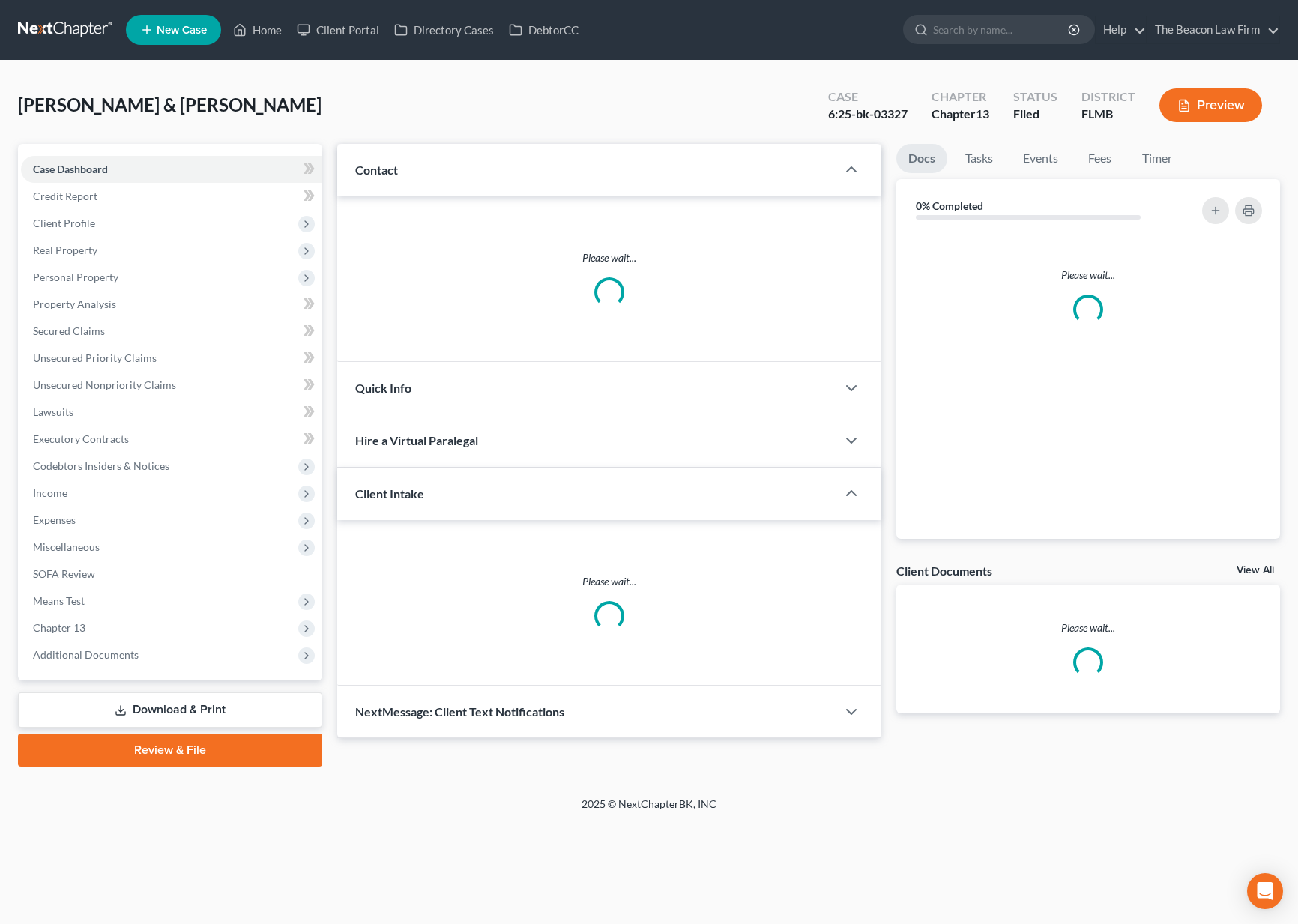
drag, startPoint x: 111, startPoint y: 660, endPoint x: 126, endPoint y: 699, distance: 41.8
click at [112, 662] on span "Additional Documents" at bounding box center [171, 655] width 301 height 27
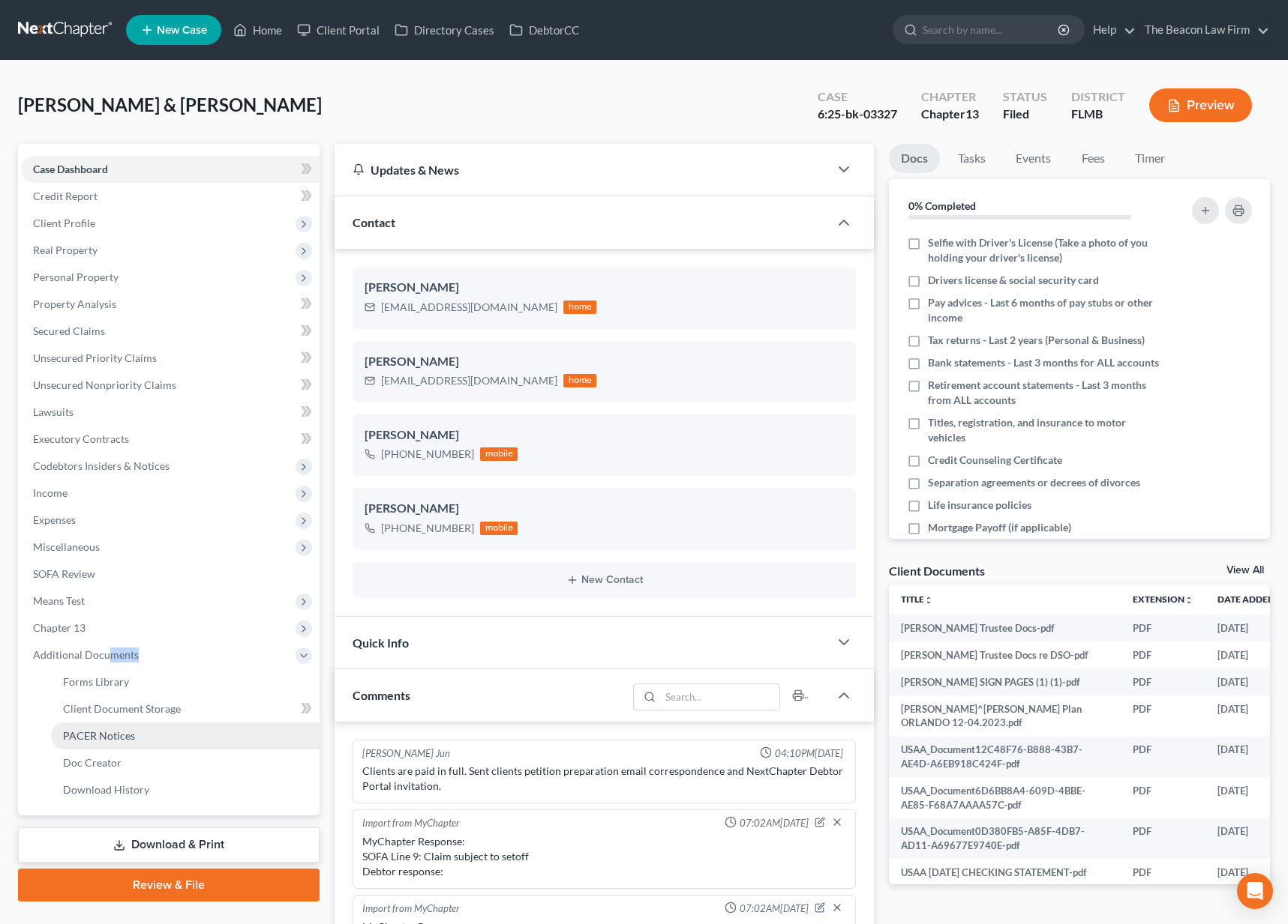
scroll to position [2738, 0]
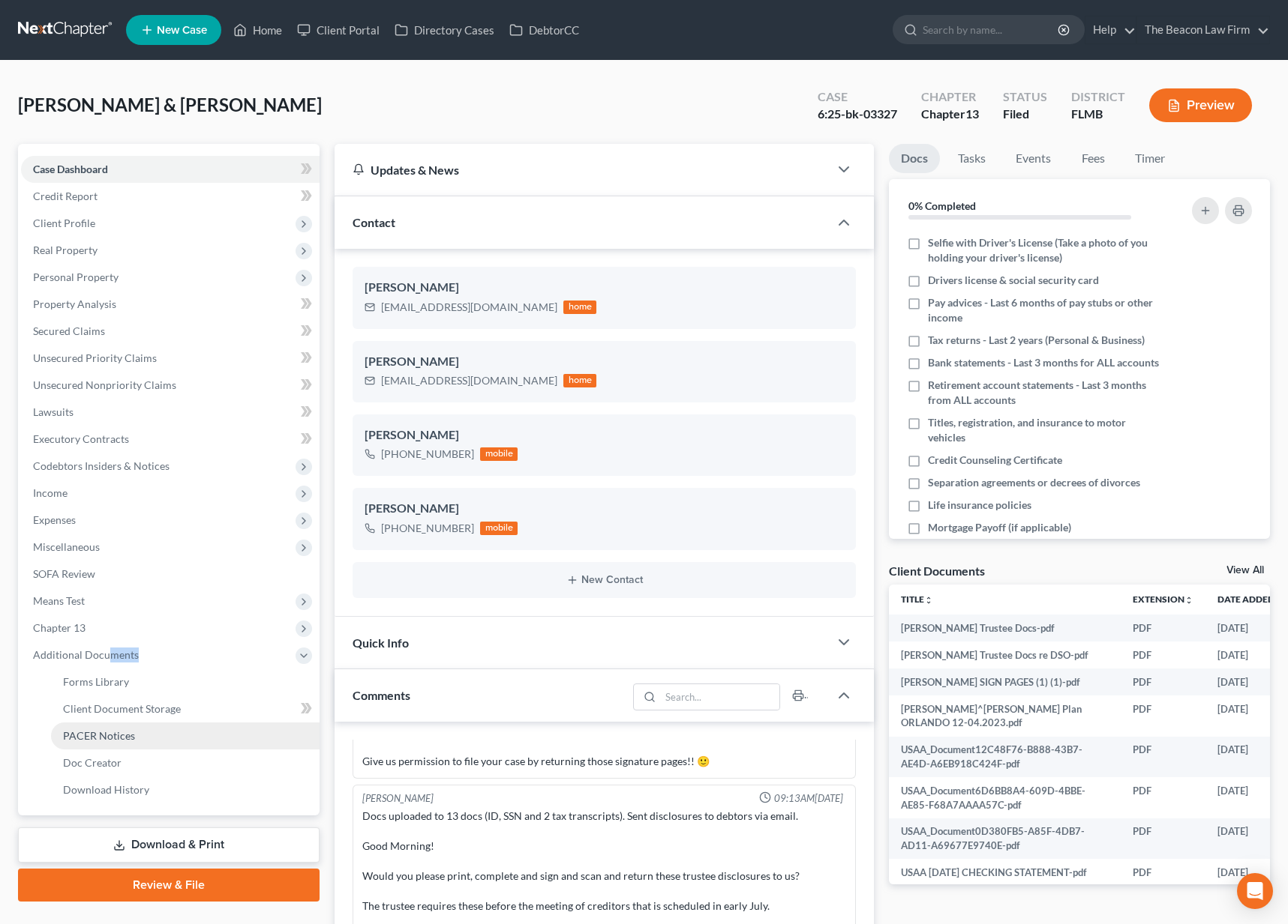
click at [123, 735] on span "PACER Notices" at bounding box center [99, 736] width 72 height 12
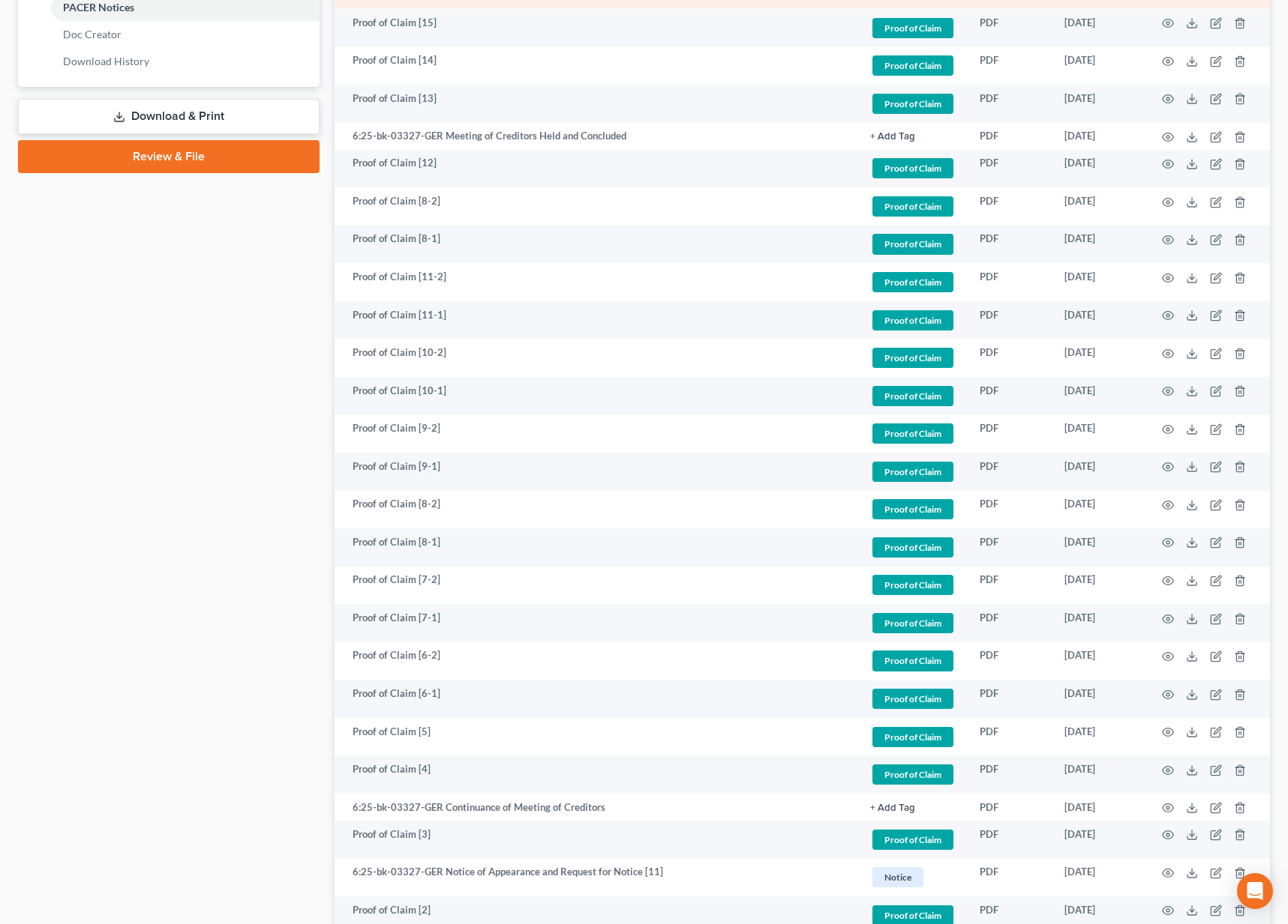
scroll to position [1198, 0]
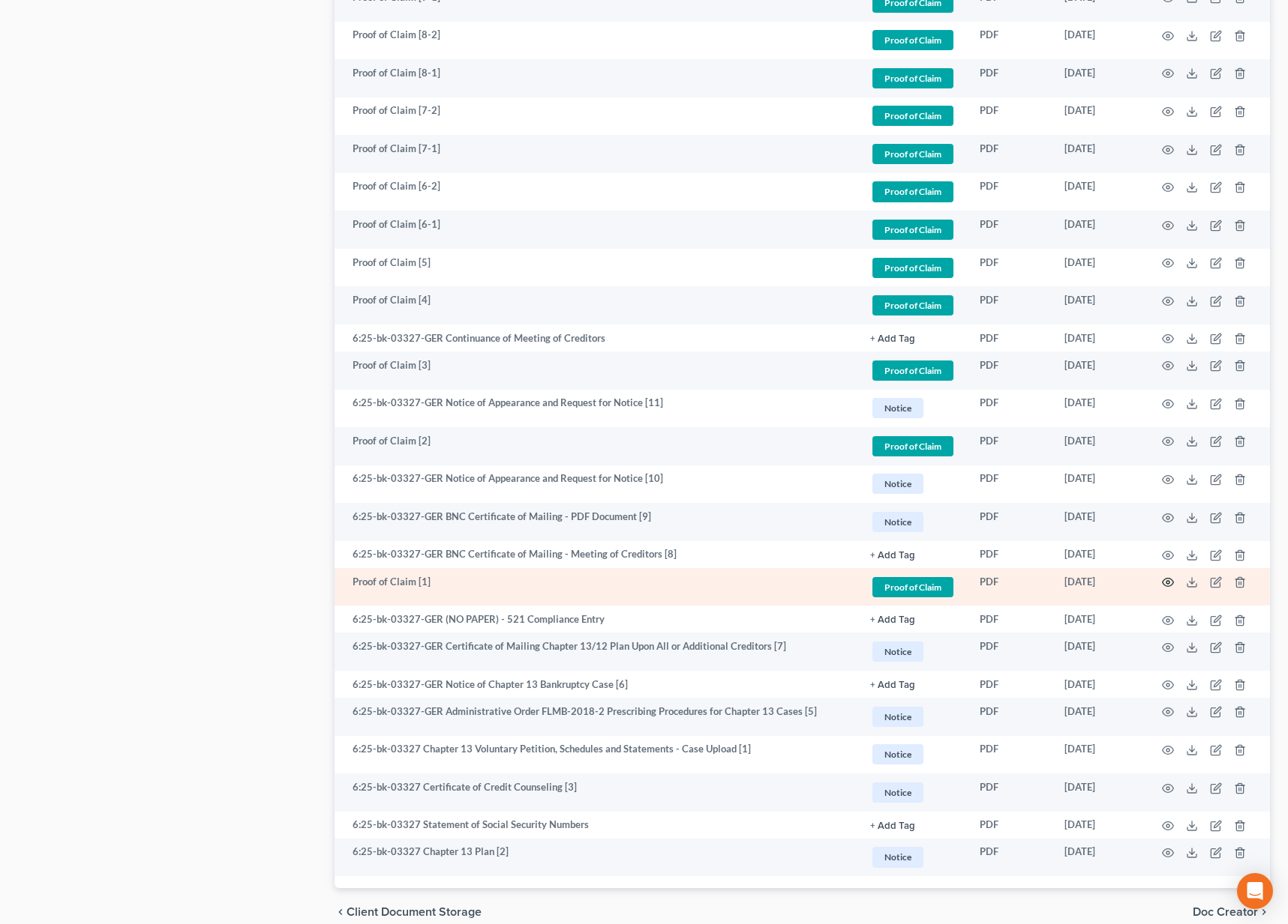
click at [1168, 577] on icon "button" at bounding box center [1167, 583] width 12 height 12
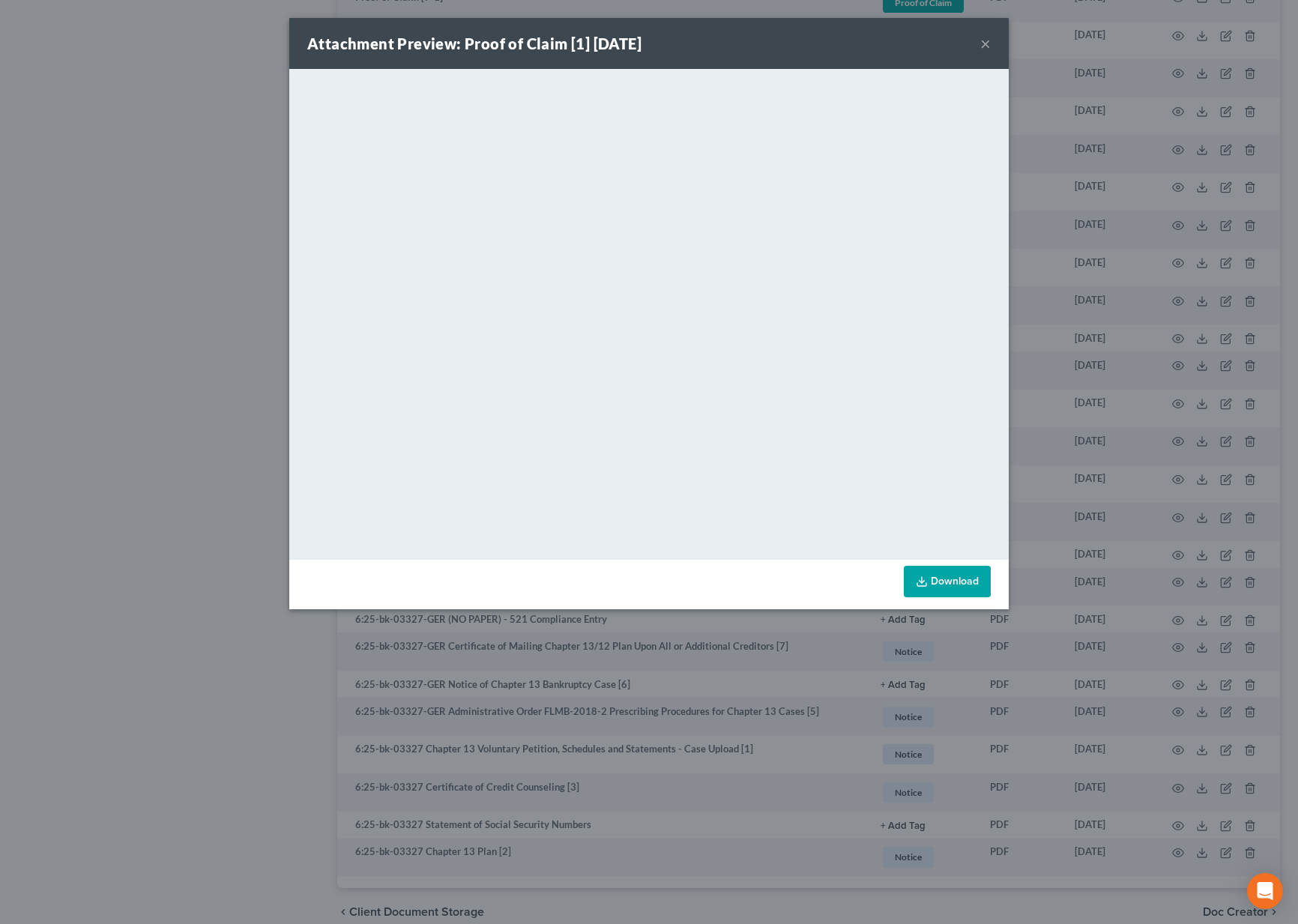
drag, startPoint x: 986, startPoint y: 44, endPoint x: 990, endPoint y: 36, distance: 8.9
click at [987, 43] on button "×" at bounding box center [985, 43] width 11 height 18
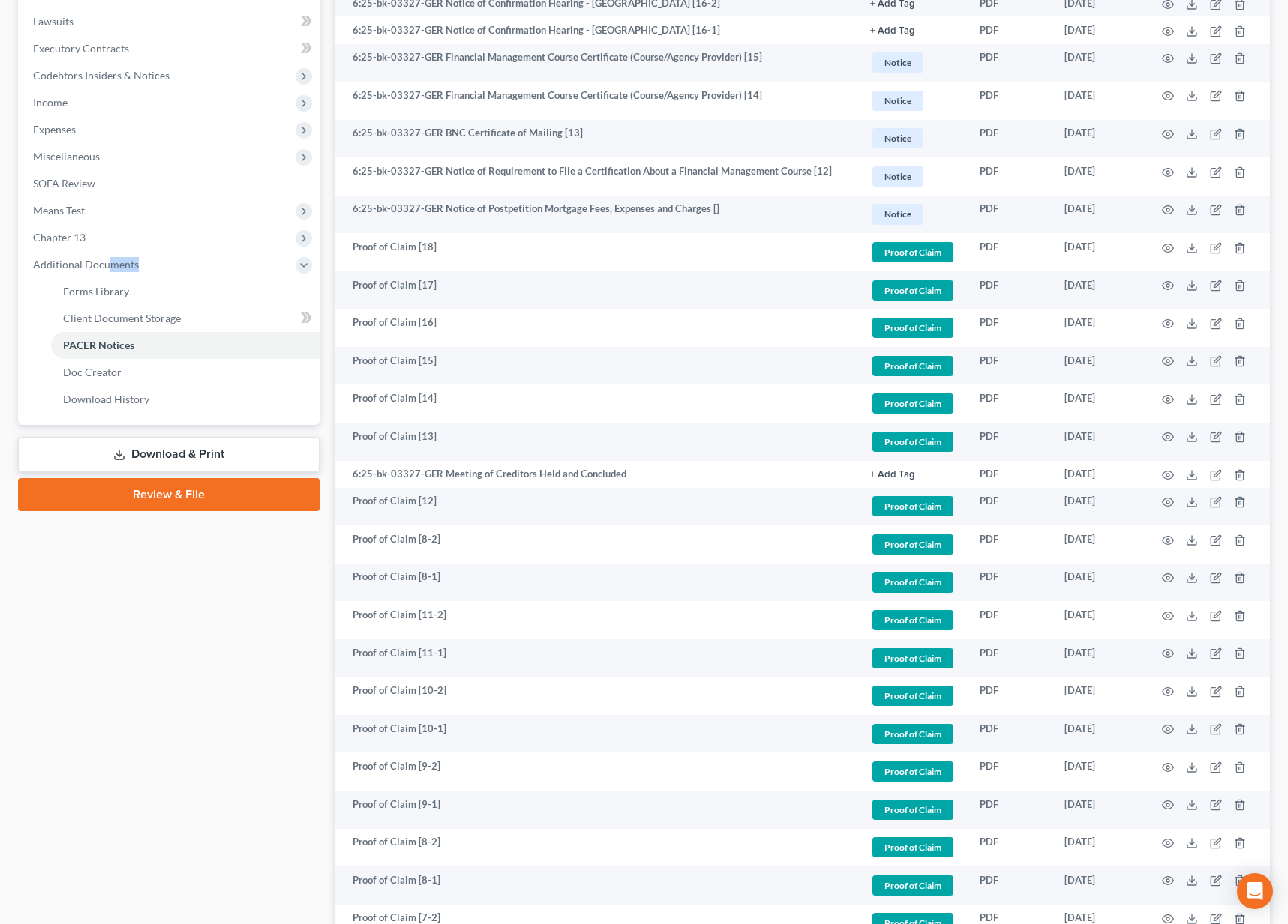
scroll to position [0, 0]
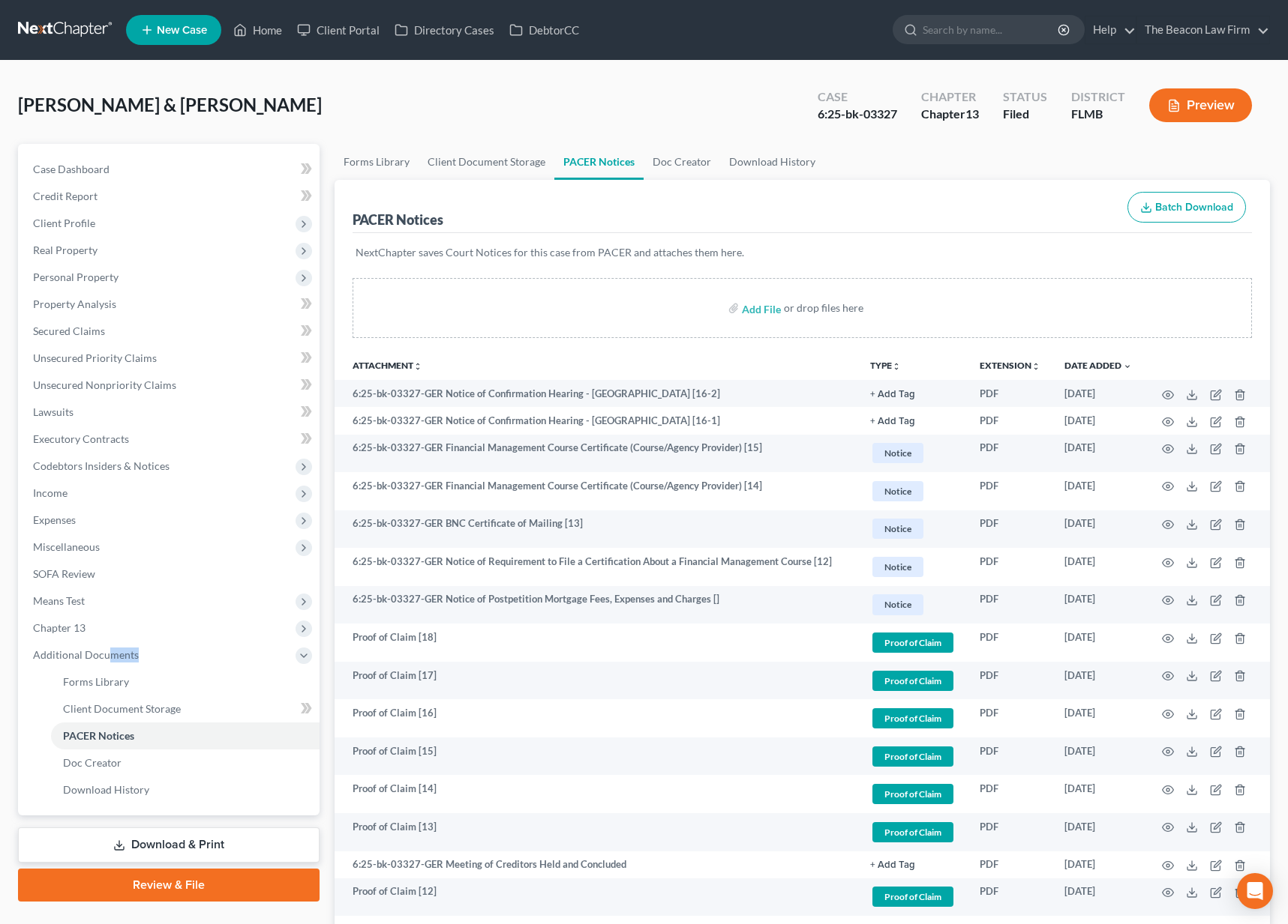
click at [87, 30] on link at bounding box center [66, 30] width 96 height 27
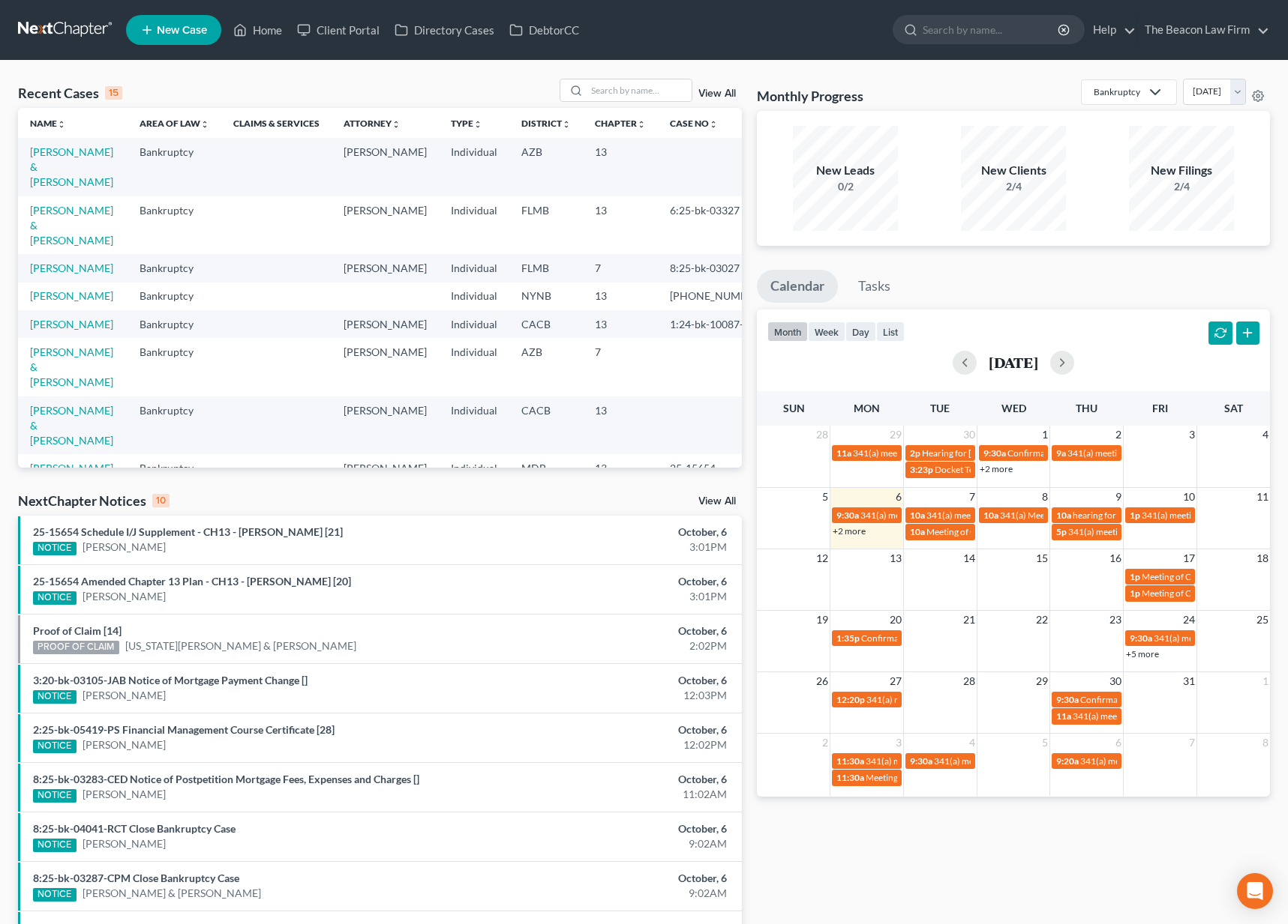
click at [705, 92] on link "View All" at bounding box center [717, 93] width 37 height 11
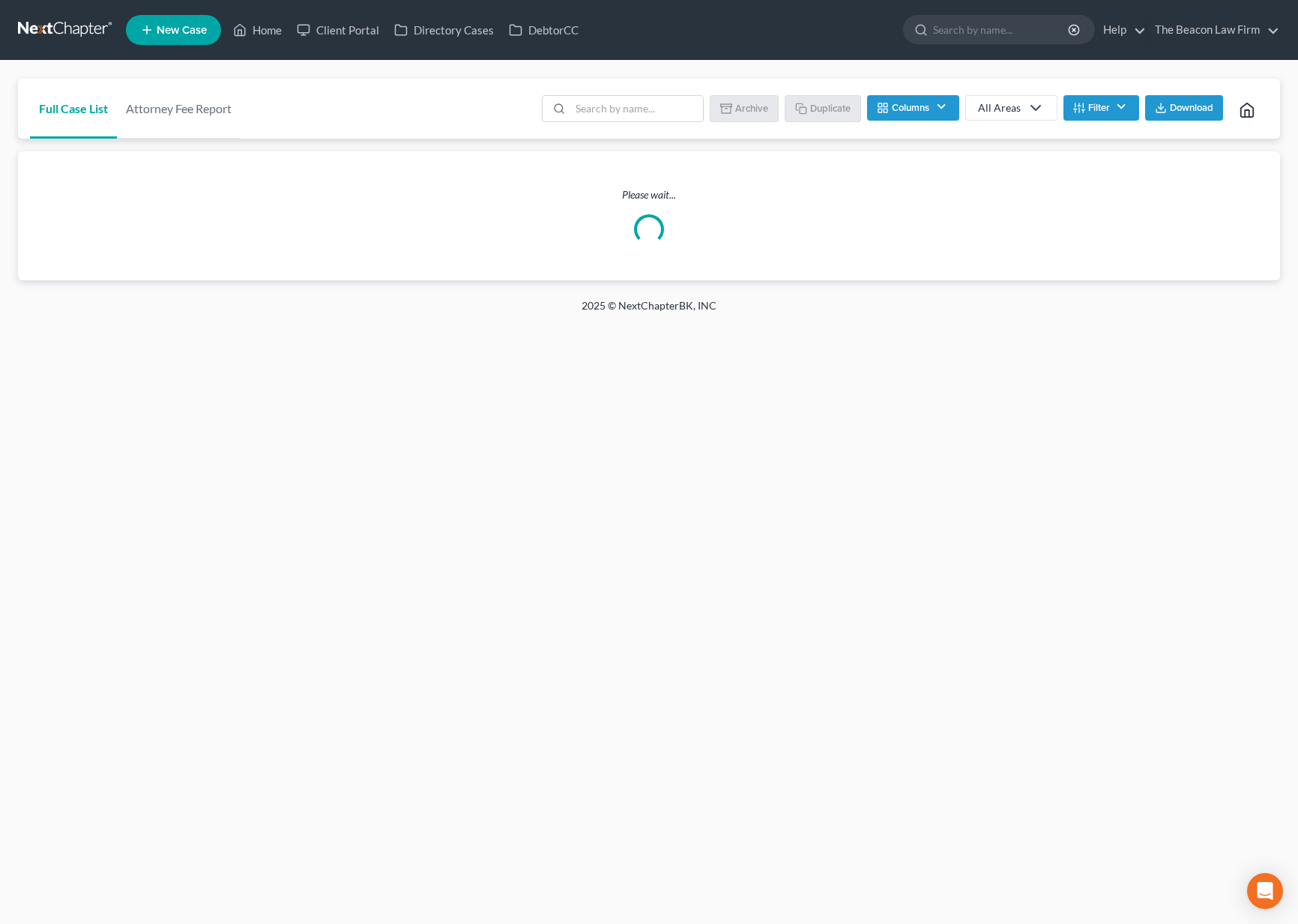
click at [1024, 108] on icon at bounding box center [1032, 107] width 24 height 18
click at [1007, 158] on div "Bankruptcy" at bounding box center [1006, 161] width 54 height 15
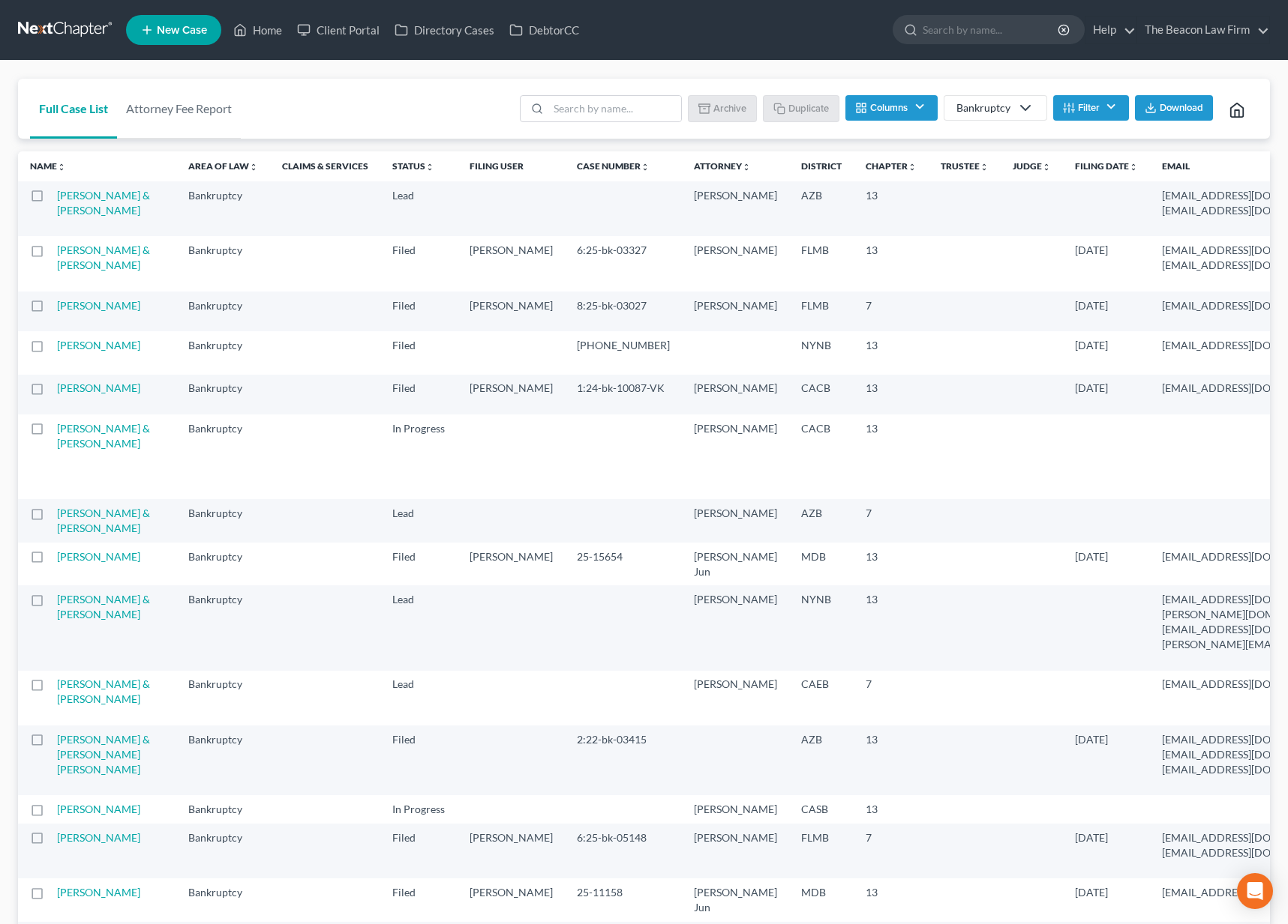
click at [993, 118] on link "Bankruptcy" at bounding box center [995, 108] width 103 height 26
click at [1078, 102] on button "Filter" at bounding box center [1090, 108] width 76 height 26
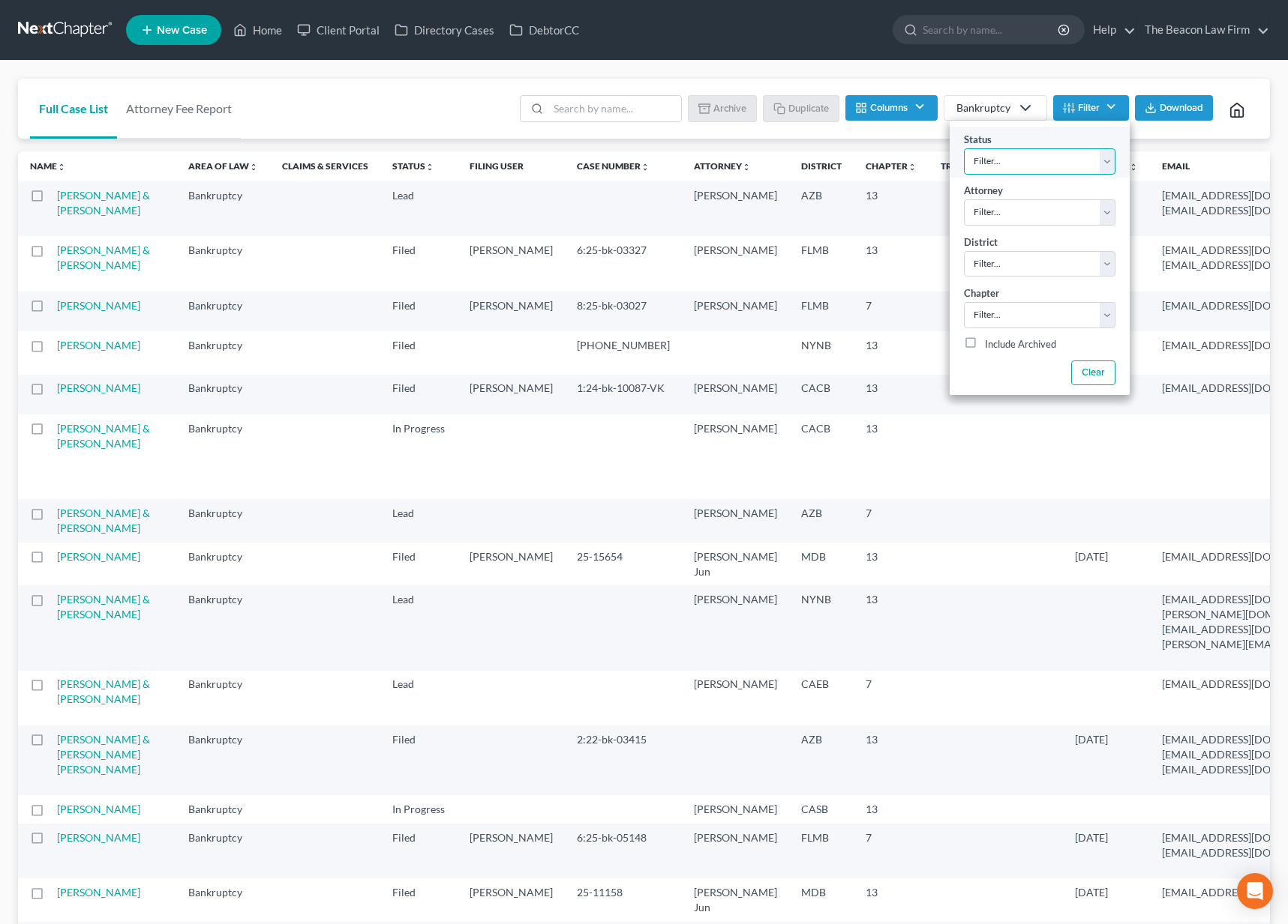
select select "2"
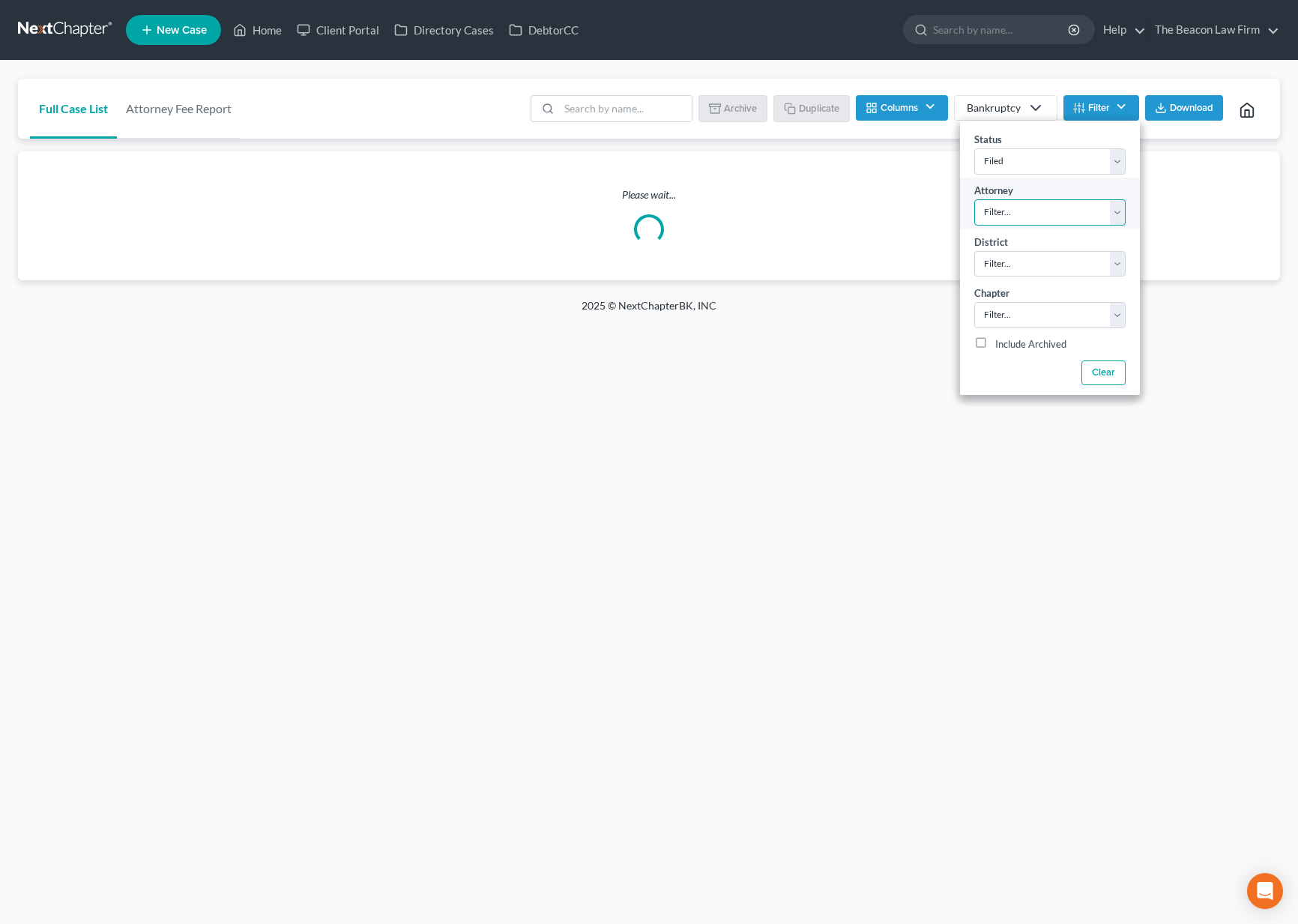
select select "2"
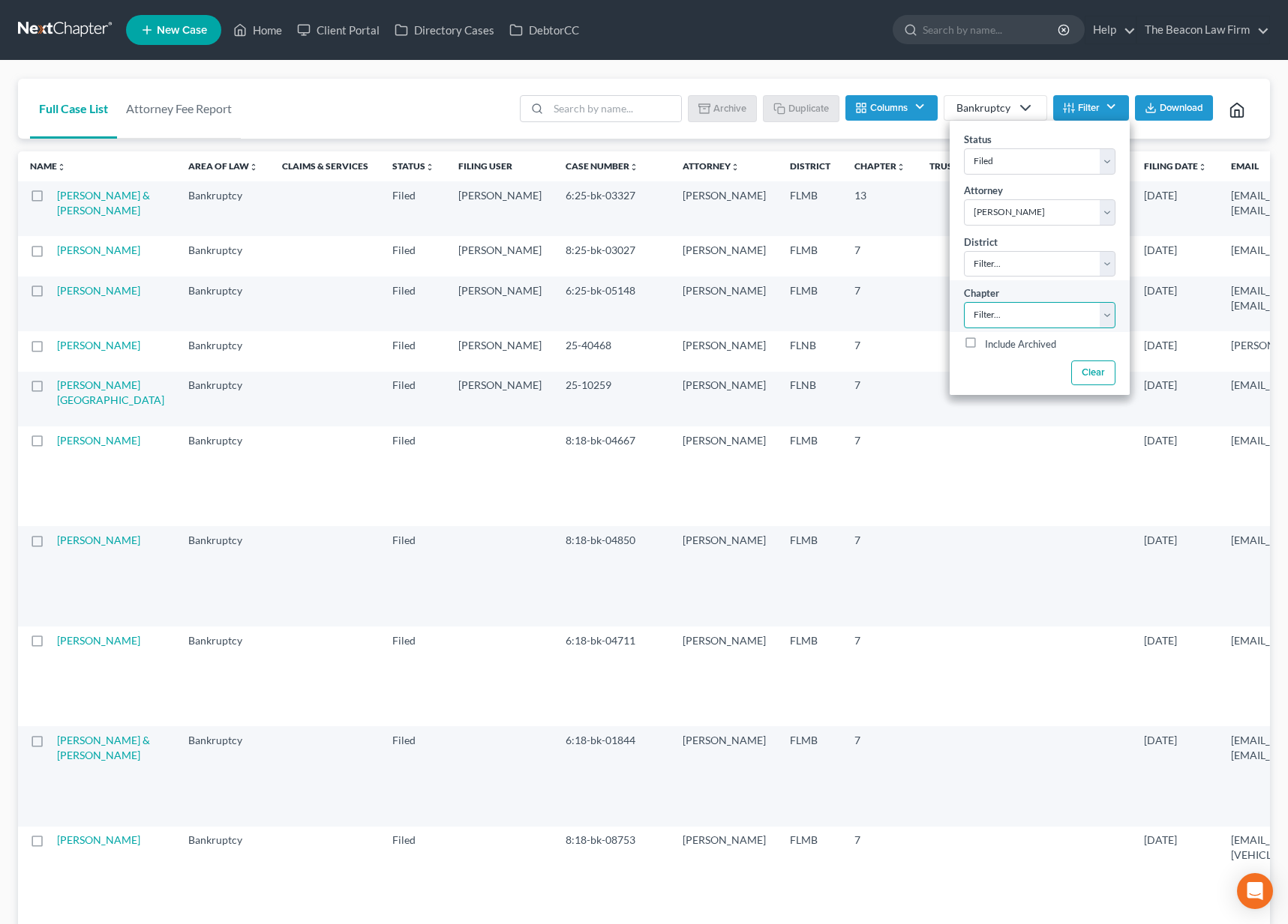
select select "2"
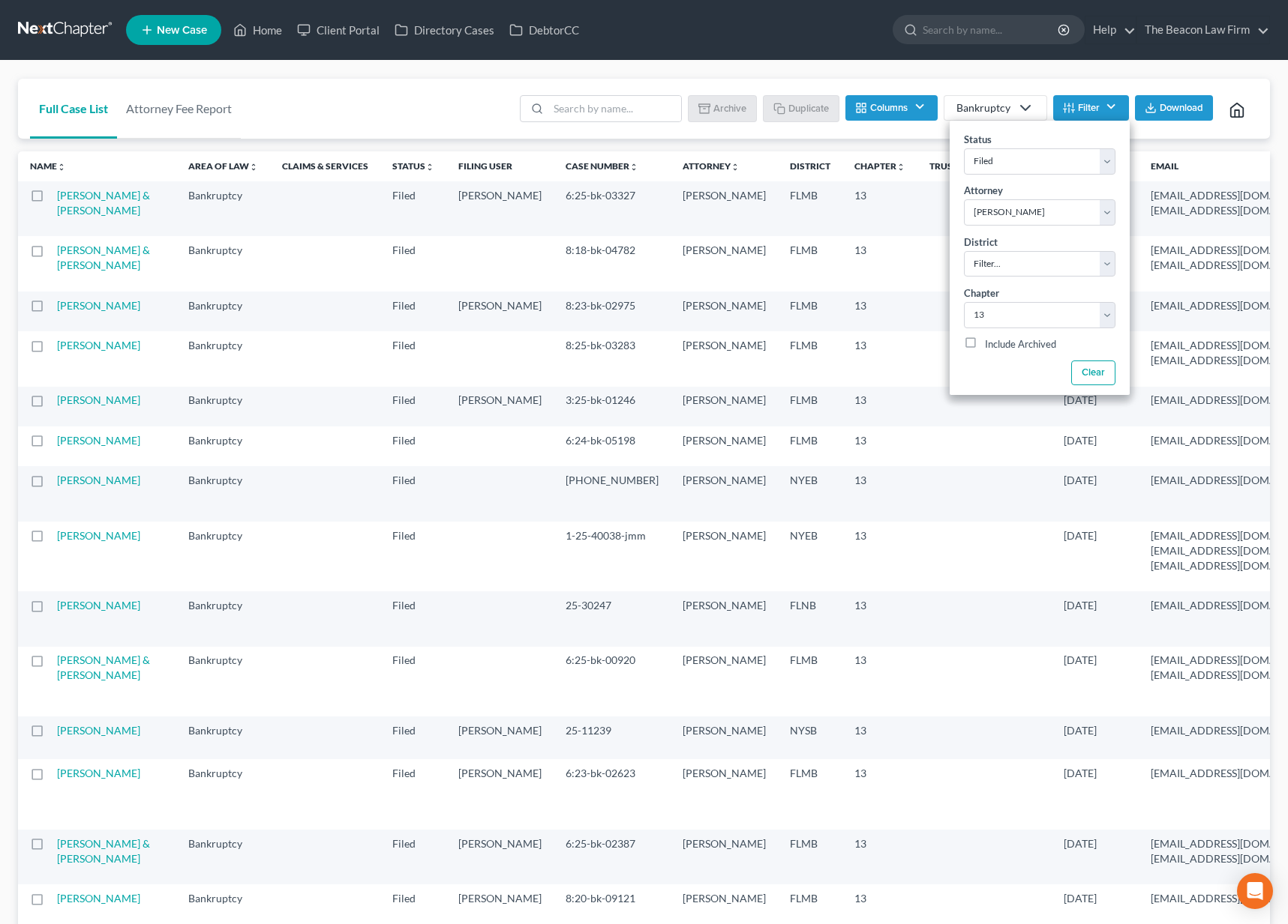
click at [1204, 137] on div "Batch Download Archive Un-archive Duplicate Columns Attorney Case Number Area O…" at bounding box center [884, 108] width 747 height 60
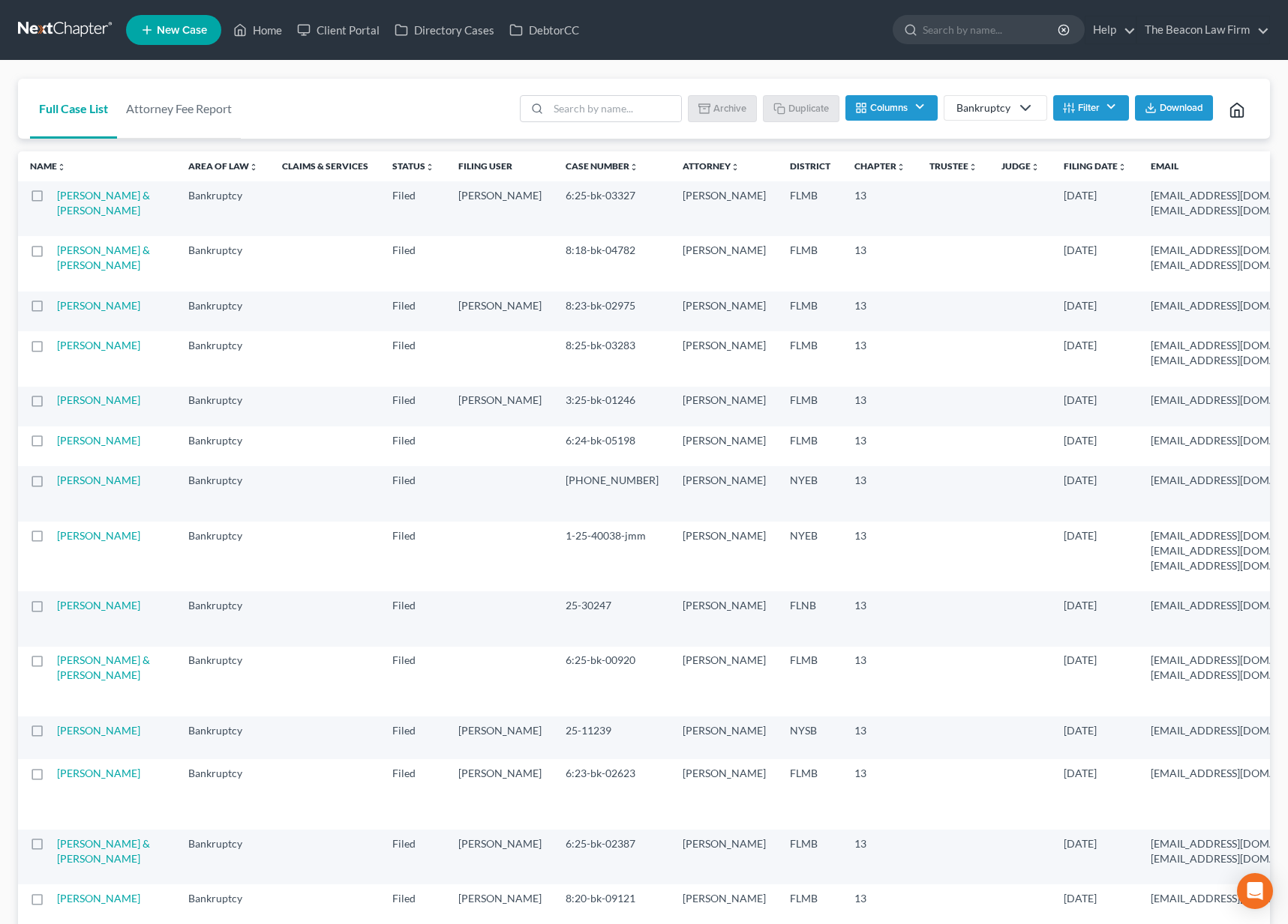
click at [1052, 174] on th "Filing Date unfold_more expand_more expand_less" at bounding box center [1095, 165] width 87 height 30
click at [1063, 168] on link "Filing Date unfold_more expand_more expand_less" at bounding box center [1095, 166] width 63 height 11
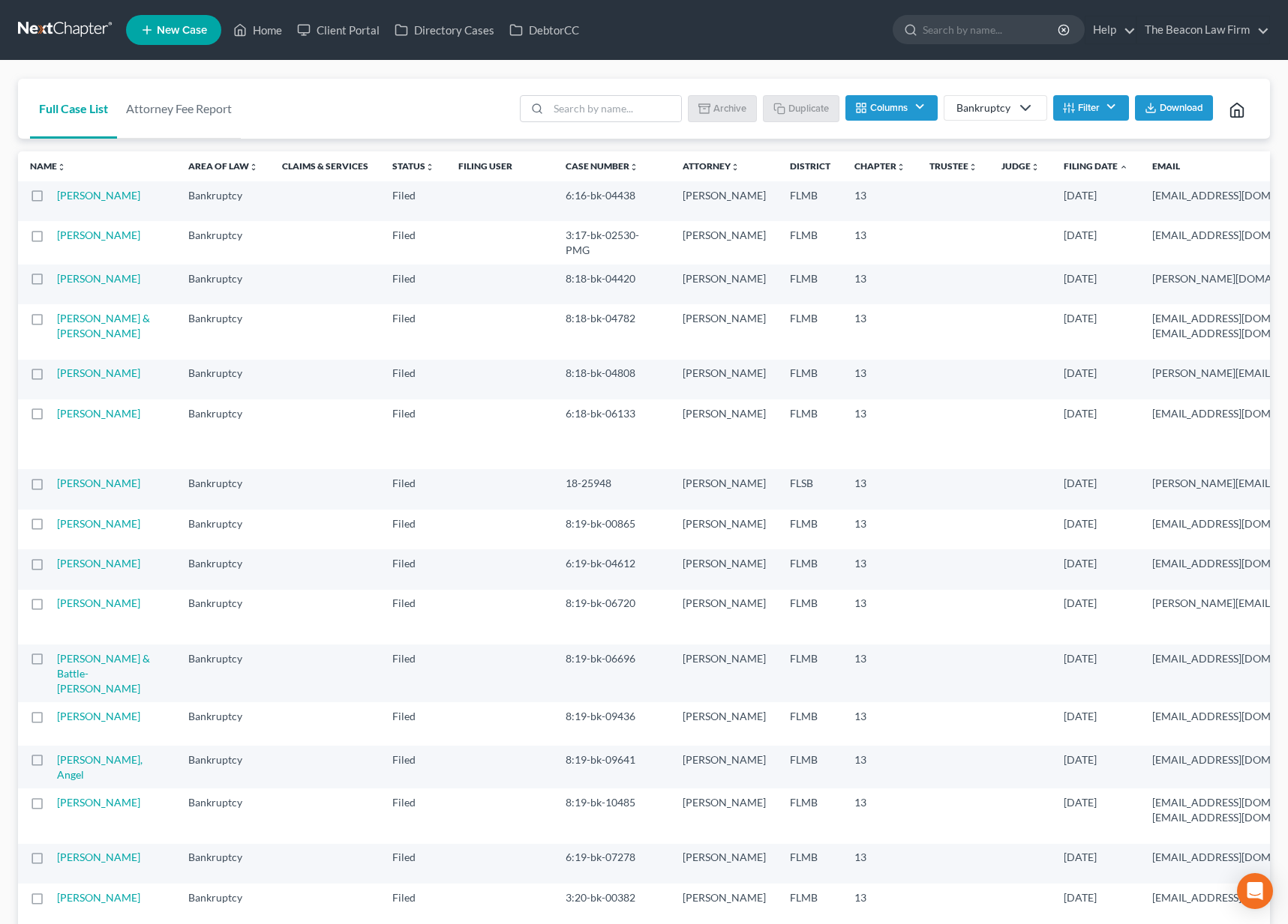
click at [1063, 168] on link "Filing Date unfold_more expand_more expand_less" at bounding box center [1095, 166] width 64 height 11
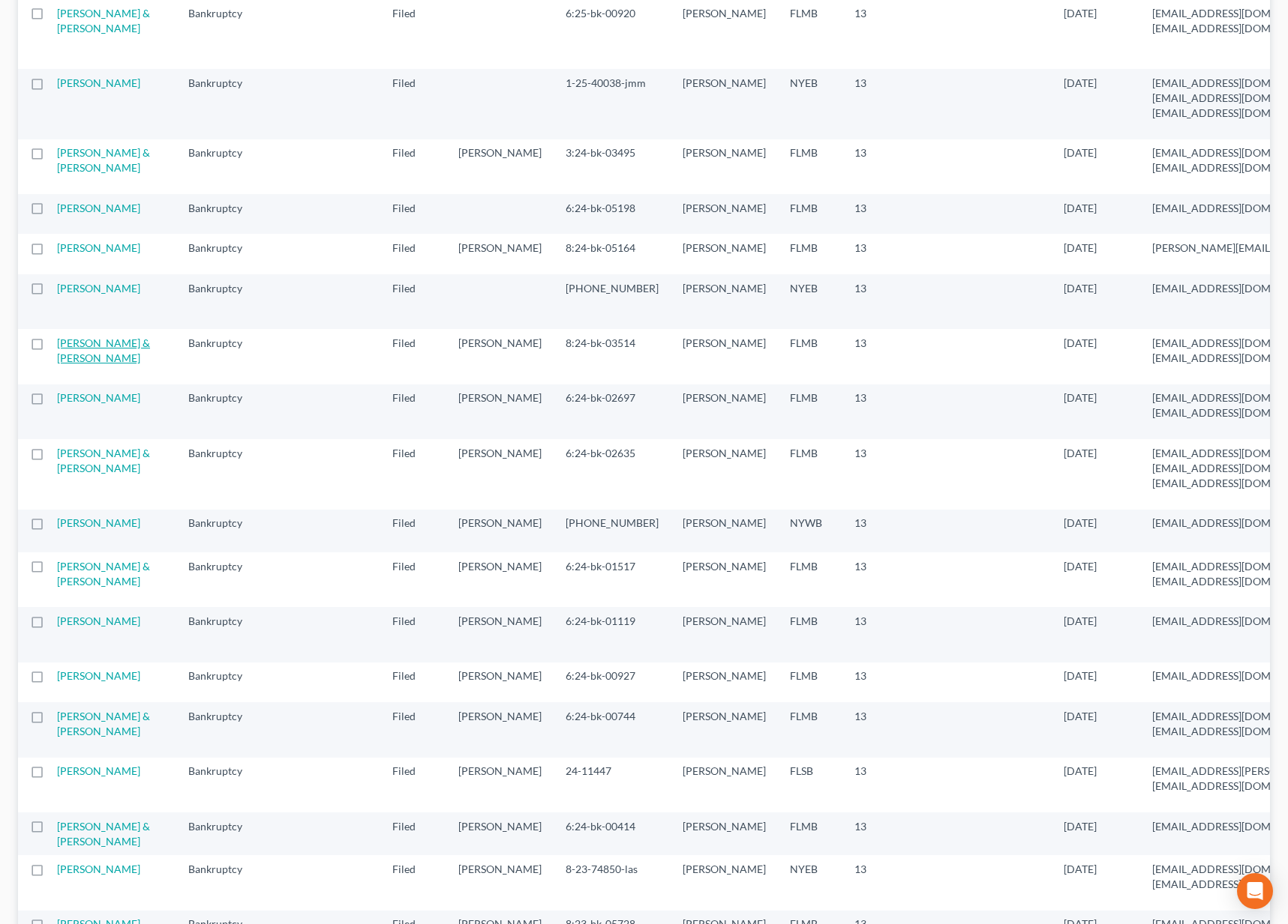
scroll to position [736, 0]
